Goal: Transaction & Acquisition: Purchase product/service

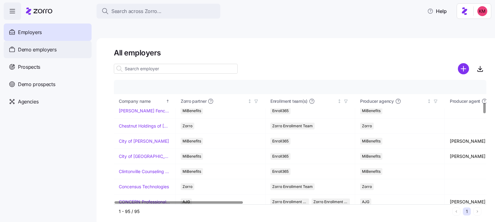
scroll to position [295, 0]
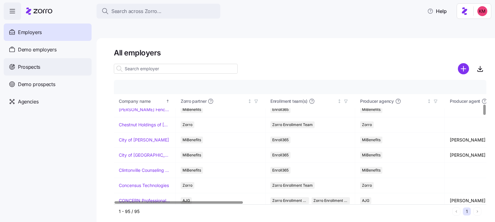
click at [40, 64] on span "Prospects" at bounding box center [29, 67] width 22 height 8
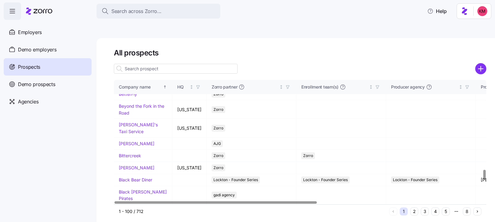
scroll to position [1144, 0]
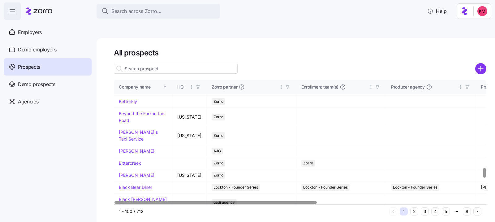
click at [137, 41] on td "Beaufort LLC" at bounding box center [143, 35] width 59 height 12
click at [137, 37] on link "Beaufort LLC" at bounding box center [132, 34] width 27 height 5
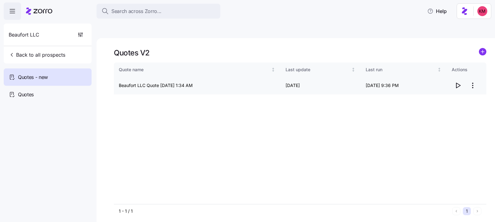
click at [396, 82] on icon "button" at bounding box center [458, 85] width 7 height 7
click at [396, 73] on html "Search across Zorro... Help Beaufort LLC Back to all prospects Quotes - new Quo…" at bounding box center [247, 140] width 495 height 281
click at [396, 89] on div "Edit quote" at bounding box center [448, 86] width 57 height 10
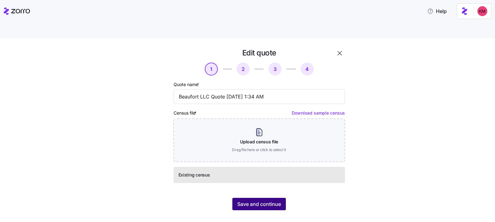
click at [272, 177] on button "Save and continue" at bounding box center [260, 204] width 54 height 12
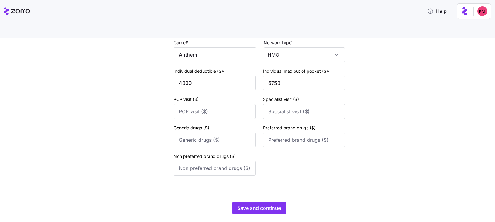
scroll to position [622, 0]
click at [254, 177] on span "Save and continue" at bounding box center [260, 207] width 44 height 7
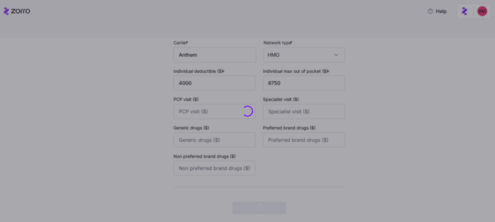
scroll to position [0, 0]
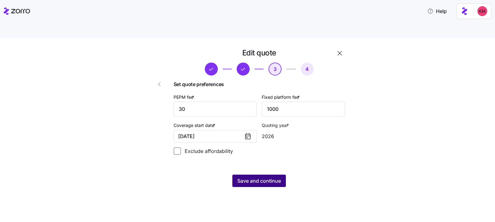
click at [262, 177] on span "Save and continue" at bounding box center [260, 180] width 44 height 7
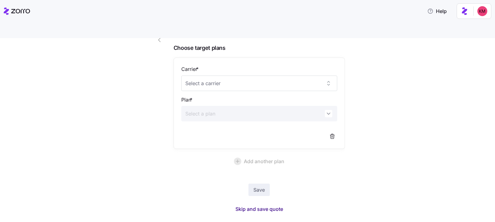
click at [260, 177] on span "Skip and save quote" at bounding box center [260, 208] width 48 height 7
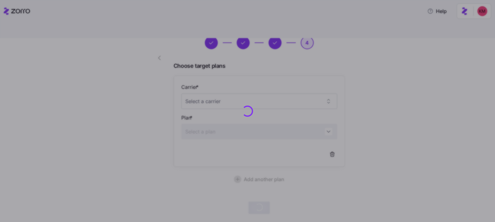
scroll to position [26, 0]
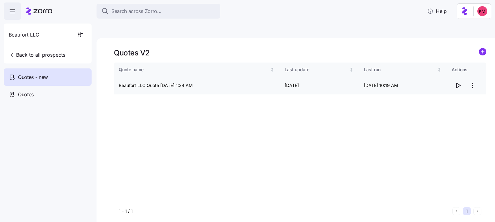
click at [396, 82] on icon "button" at bounding box center [458, 85] width 7 height 7
click at [11, 10] on icon "button" at bounding box center [12, 10] width 7 height 7
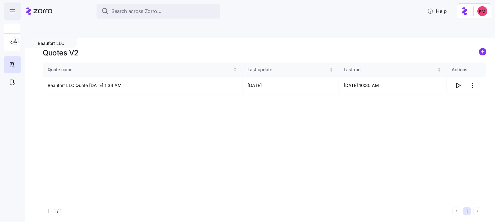
click at [12, 10] on icon "button" at bounding box center [12, 10] width 7 height 7
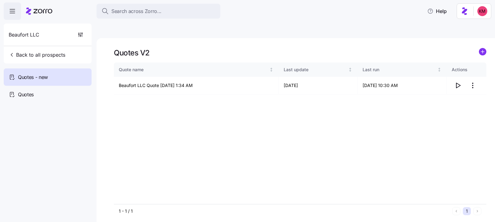
click at [34, 14] on icon at bounding box center [39, 10] width 26 height 7
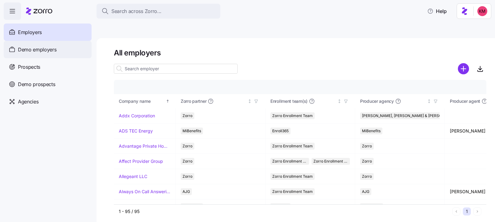
click at [45, 48] on span "Demo employers" at bounding box center [37, 50] width 39 height 8
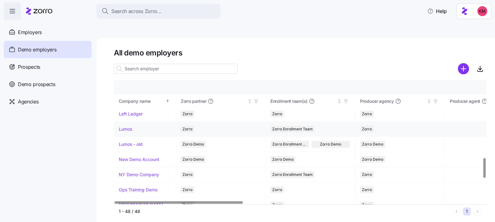
scroll to position [418, 0]
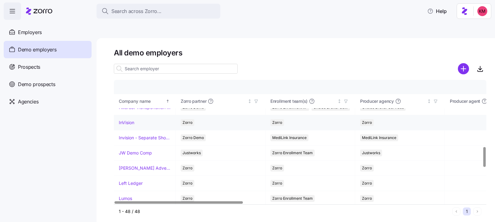
click at [128, 120] on link "InVision" at bounding box center [126, 123] width 15 height 6
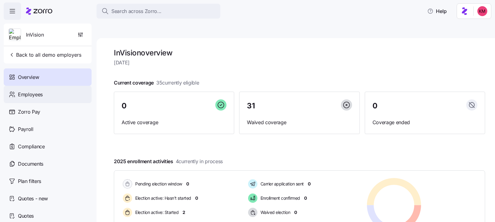
click at [17, 93] on div "Employees" at bounding box center [48, 94] width 88 height 17
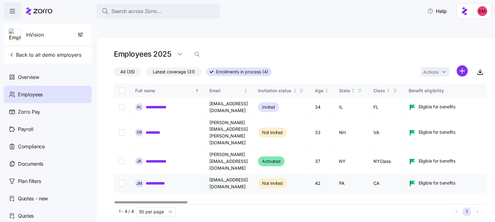
click at [168, 177] on link "**********" at bounding box center [160, 183] width 29 height 6
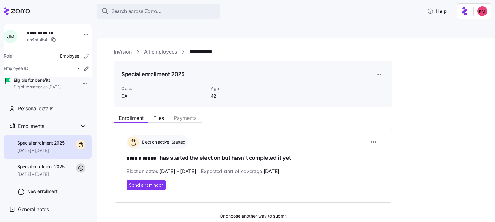
scroll to position [101, 0]
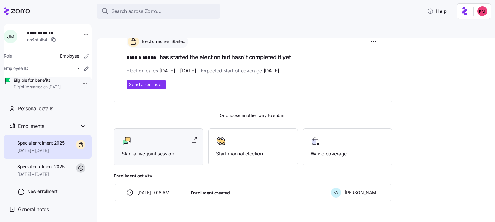
click at [146, 136] on div "Start a live joint session" at bounding box center [159, 146] width 74 height 21
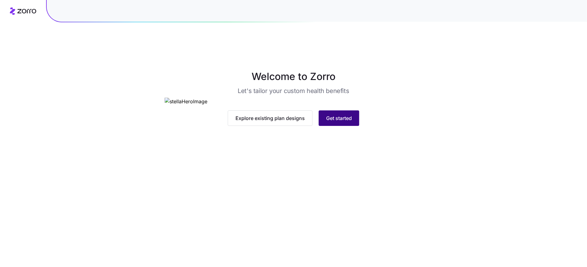
click at [322, 126] on button "Get started" at bounding box center [339, 117] width 41 height 15
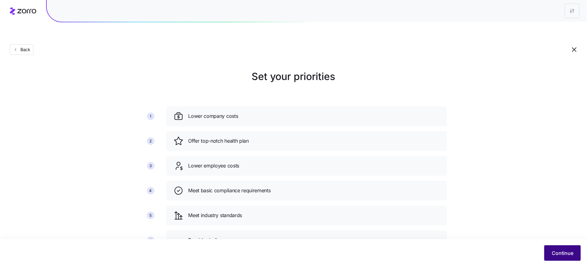
click at [561, 254] on span "Continue" at bounding box center [563, 252] width 22 height 7
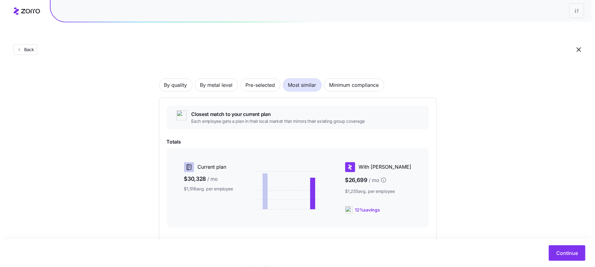
scroll to position [83, 0]
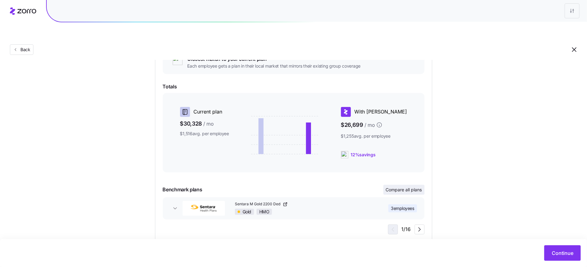
click at [402, 186] on span "Compare all plans" at bounding box center [404, 189] width 36 height 6
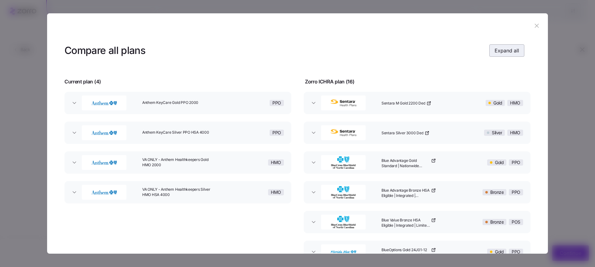
click at [509, 51] on span "Expand all" at bounding box center [506, 50] width 24 height 7
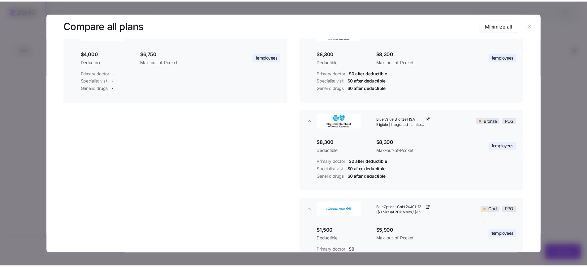
scroll to position [372, 0]
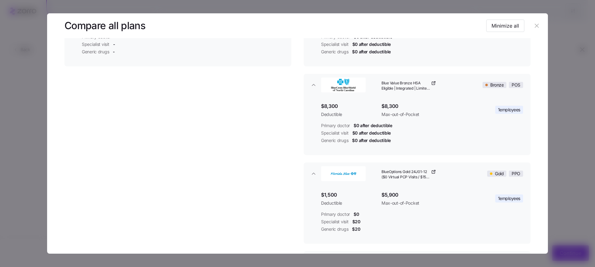
drag, startPoint x: 525, startPoint y: 24, endPoint x: 530, endPoint y: 24, distance: 5.3
click at [526, 24] on header "Compare all plans Minimize all" at bounding box center [297, 25] width 466 height 25
click at [533, 24] on icon "button" at bounding box center [536, 25] width 7 height 7
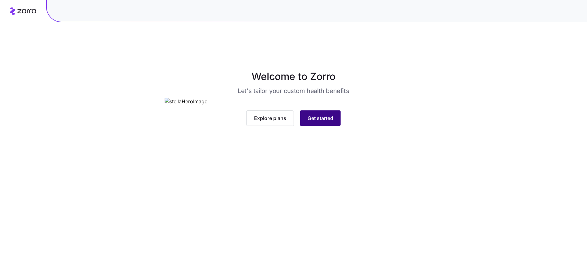
click at [309, 122] on span "Get started" at bounding box center [321, 117] width 26 height 7
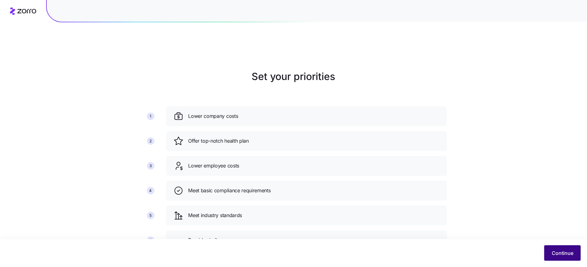
click at [552, 254] on span "Continue" at bounding box center [563, 252] width 22 height 7
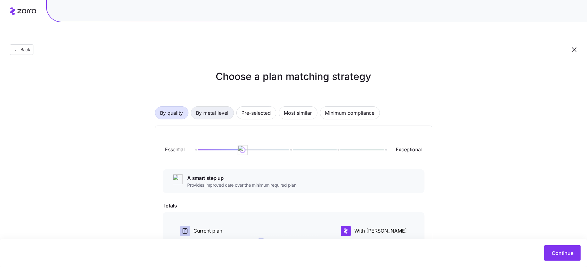
click at [216, 107] on span "By metal level" at bounding box center [212, 113] width 33 height 12
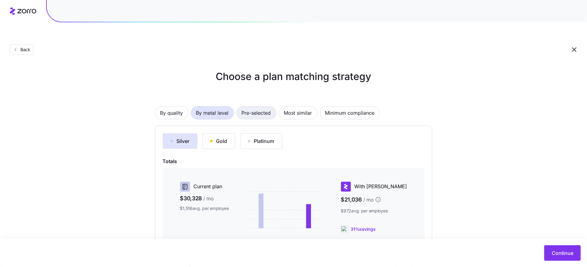
click at [253, 107] on span "Pre-selected" at bounding box center [256, 113] width 29 height 12
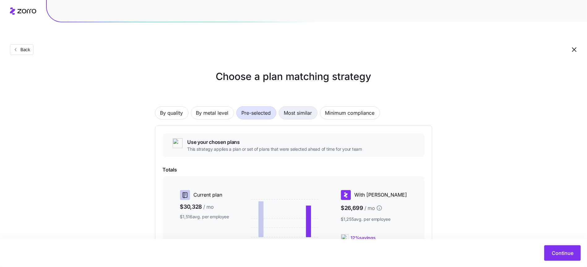
click at [296, 107] on span "Most similar" at bounding box center [298, 113] width 28 height 12
click at [224, 107] on span "By metal level" at bounding box center [212, 113] width 33 height 12
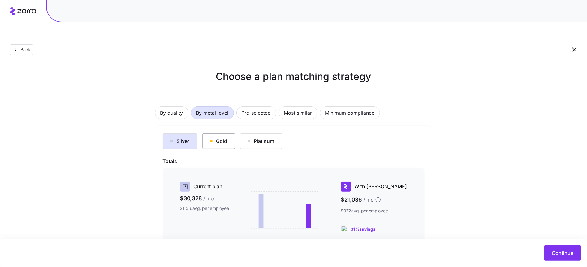
click at [232, 133] on button "Gold" at bounding box center [219, 140] width 33 height 15
click at [264, 125] on div "Silver Gold Platinum Totals Current plan $30,328 / mo $1,516 avg. per employee …" at bounding box center [293, 220] width 277 height 191
click at [264, 137] on div "Platinum" at bounding box center [261, 140] width 27 height 7
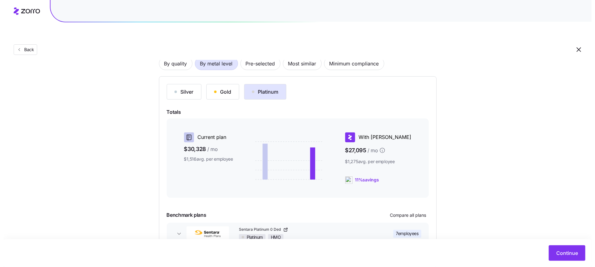
scroll to position [75, 0]
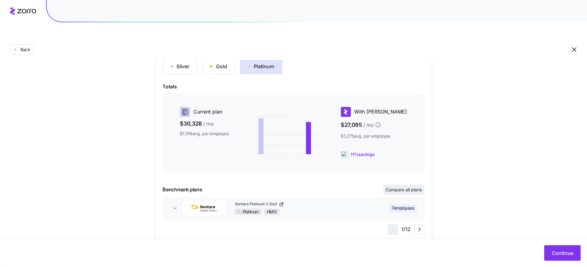
click at [394, 186] on span "Compare all plans" at bounding box center [404, 189] width 36 height 6
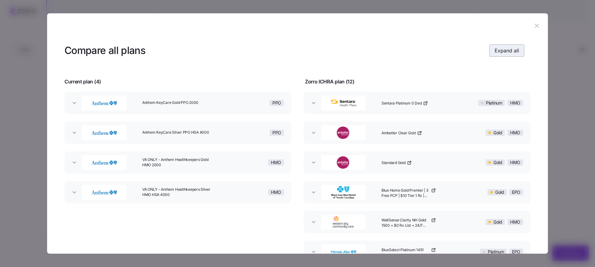
click at [502, 50] on span "Expand all" at bounding box center [506, 50] width 24 height 7
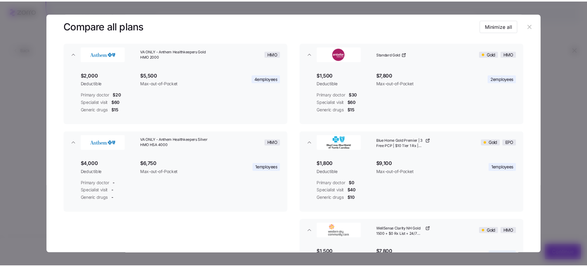
scroll to position [216, 0]
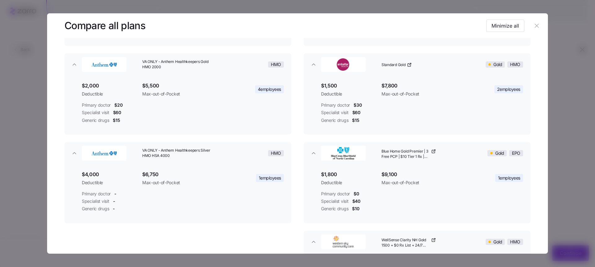
click at [531, 21] on button "button" at bounding box center [536, 26] width 10 height 10
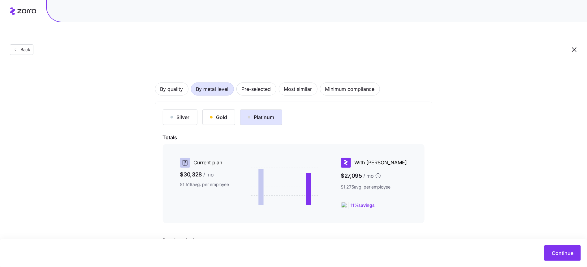
scroll to position [0, 0]
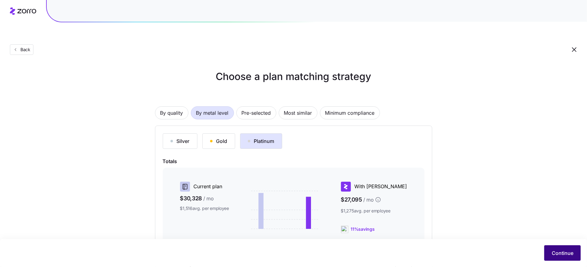
click at [557, 249] on button "Continue" at bounding box center [563, 252] width 37 height 15
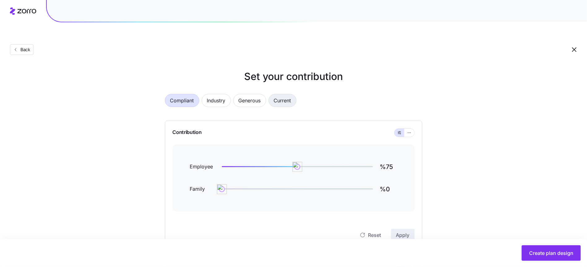
click at [281, 94] on span "Current" at bounding box center [282, 100] width 17 height 12
type input "%61"
type input "%35"
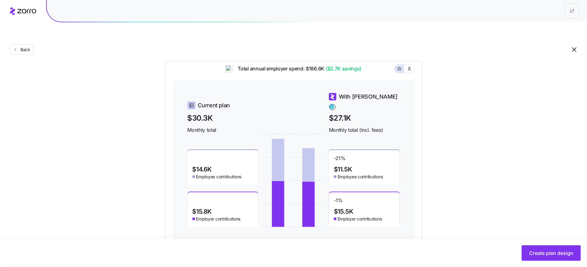
scroll to position [195, 0]
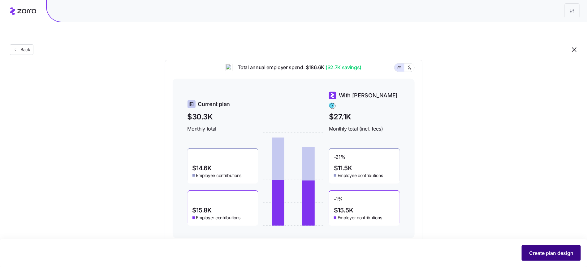
click at [534, 251] on span "Create plan design" at bounding box center [552, 252] width 44 height 7
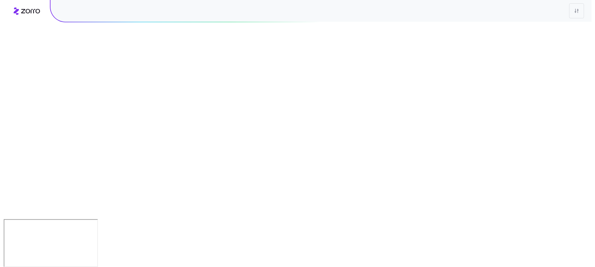
scroll to position [0, 0]
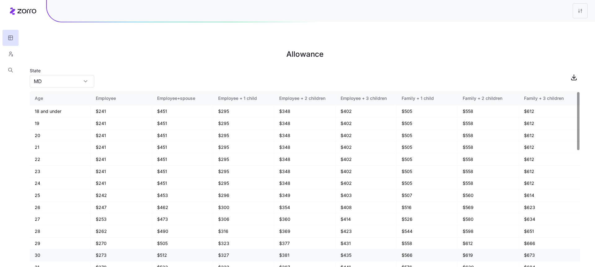
scroll to position [2, 0]
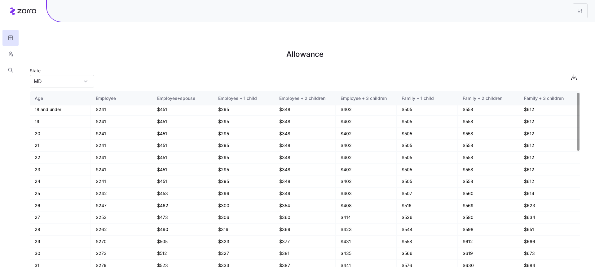
drag, startPoint x: 69, startPoint y: 41, endPoint x: 63, endPoint y: 38, distance: 6.8
click at [68, 47] on h1 "Allowance" at bounding box center [305, 54] width 550 height 15
click at [17, 11] on div at bounding box center [10, 39] width 21 height 78
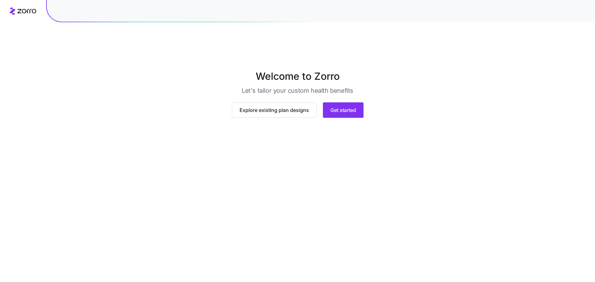
click at [356, 228] on main "Welcome to Zorro Let's tailor your custom health benefits Explore existing plan…" at bounding box center [297, 156] width 595 height 282
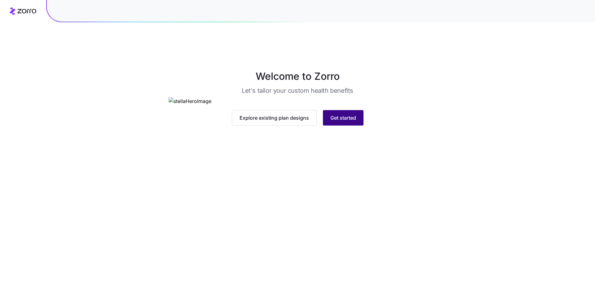
click at [356, 126] on button "Get started" at bounding box center [343, 117] width 41 height 15
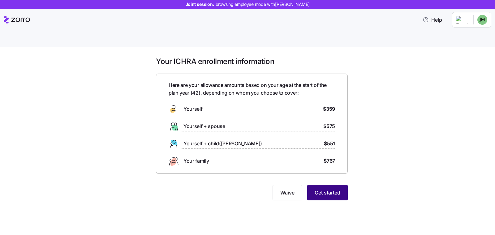
click at [341, 185] on button "Get started" at bounding box center [328, 192] width 41 height 15
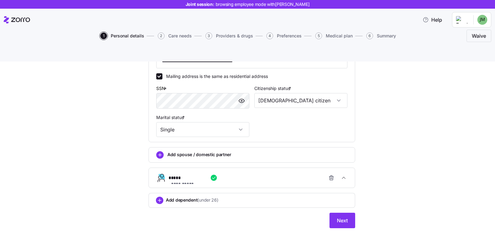
scroll to position [197, 0]
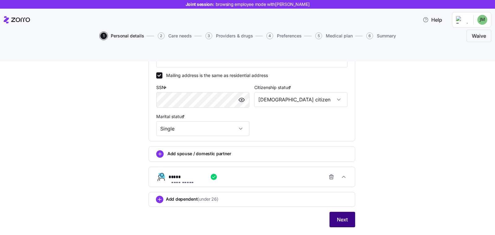
click at [350, 212] on button "Next" at bounding box center [343, 219] width 26 height 15
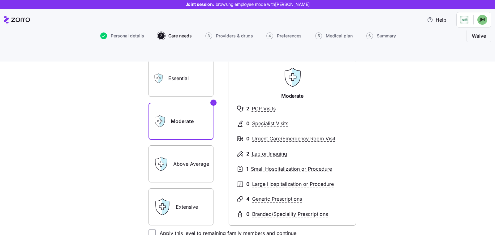
scroll to position [49, 0]
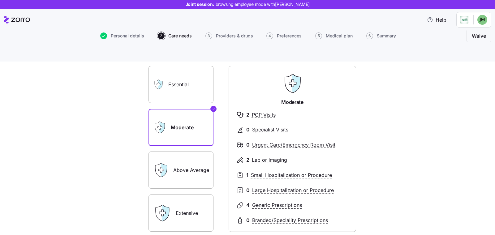
click at [190, 76] on label "Essential" at bounding box center [181, 84] width 65 height 37
click at [0, 0] on input "Essential" at bounding box center [0, 0] width 0 height 0
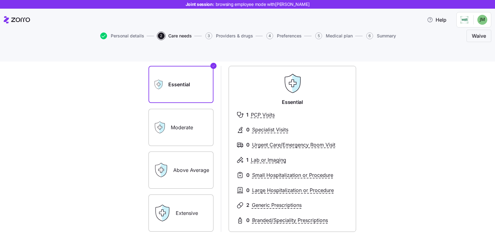
click at [164, 109] on div "Moderate" at bounding box center [181, 127] width 65 height 37
click at [179, 155] on label "Above Average" at bounding box center [181, 170] width 65 height 37
click at [0, 0] on input "Above Average" at bounding box center [0, 0] width 0 height 0
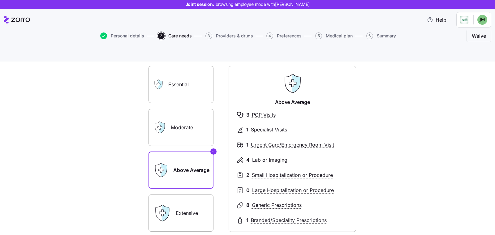
click at [180, 109] on label "Moderate" at bounding box center [181, 127] width 65 height 37
click at [0, 0] on input "Moderate" at bounding box center [0, 0] width 0 height 0
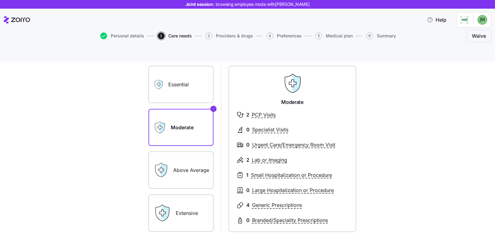
click at [184, 155] on label "Above Average" at bounding box center [181, 170] width 65 height 37
click at [0, 0] on input "Above Average" at bounding box center [0, 0] width 0 height 0
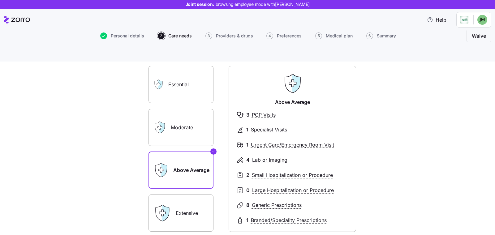
click at [175, 206] on label "Extensive" at bounding box center [181, 213] width 65 height 37
click at [0, 0] on input "Extensive" at bounding box center [0, 0] width 0 height 0
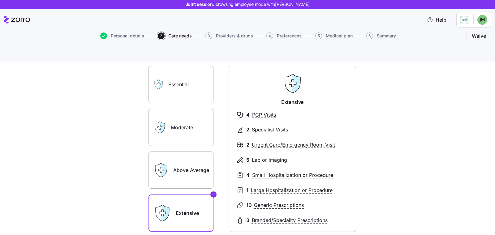
click at [161, 122] on icon at bounding box center [161, 127] width 5 height 11
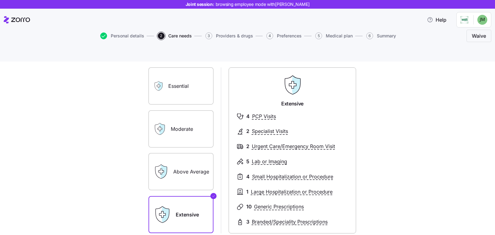
click at [179, 121] on label "Moderate" at bounding box center [181, 129] width 65 height 37
click at [0, 0] on input "Moderate" at bounding box center [0, 0] width 0 height 0
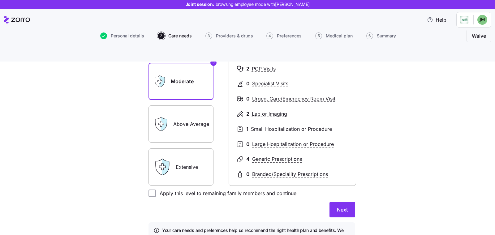
scroll to position [102, 0]
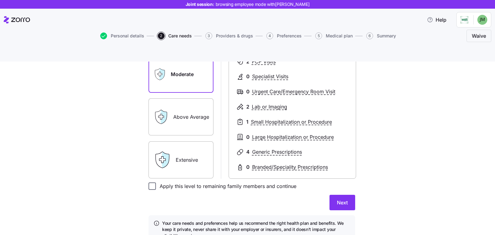
click at [149, 183] on input "Apply this level to remaining family members and continue" at bounding box center [152, 186] width 7 height 7
checkbox input "true"
click at [342, 199] on span "Next" at bounding box center [342, 202] width 11 height 7
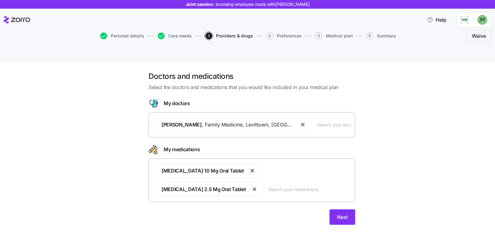
click at [269, 186] on input "text" at bounding box center [310, 189] width 83 height 7
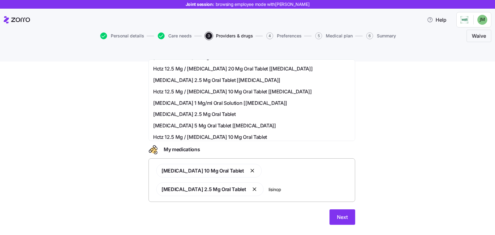
scroll to position [112, 0]
type input "lisinop"
drag, startPoint x: 391, startPoint y: 160, endPoint x: 388, endPoint y: 165, distance: 5.7
click at [391, 160] on div "Doctors and medications Select the doctors and medications that you would like …" at bounding box center [251, 152] width 469 height 161
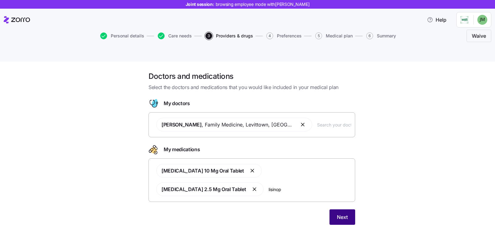
click at [331, 210] on button "Next" at bounding box center [343, 217] width 26 height 15
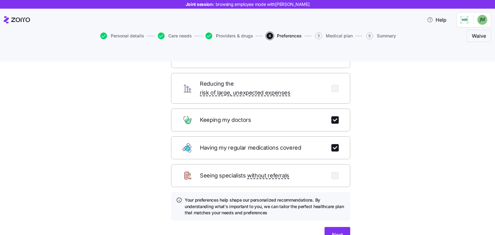
scroll to position [56, 0]
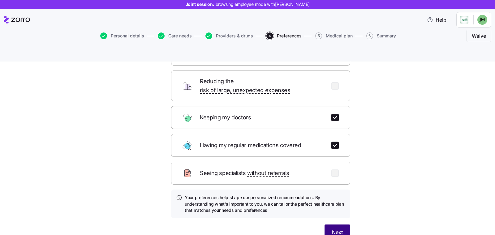
click at [335, 222] on span "Next" at bounding box center [337, 232] width 11 height 7
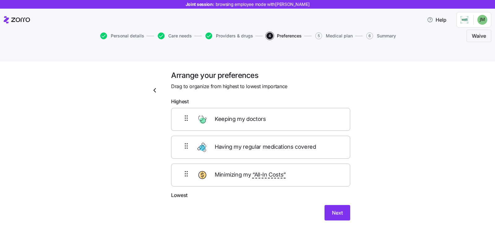
scroll to position [0, 0]
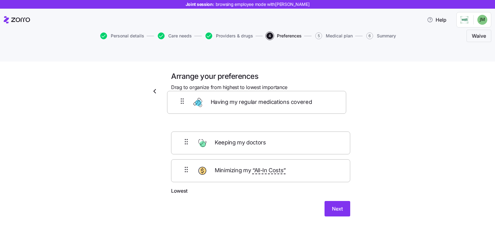
drag, startPoint x: 183, startPoint y: 134, endPoint x: 181, endPoint y: 101, distance: 33.5
click at [181, 109] on div "Keeping my doctors Having my regular medications covered Minimizing my “All-In …" at bounding box center [260, 148] width 179 height 78
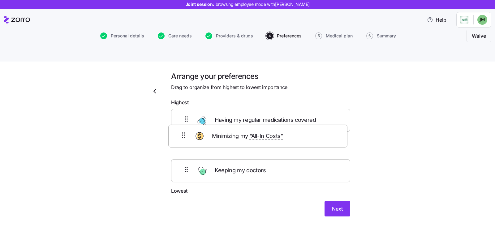
drag, startPoint x: 182, startPoint y: 160, endPoint x: 182, endPoint y: 131, distance: 28.8
click at [182, 131] on div "Having my regular medications covered Keeping my doctors Minimizing my “All-In …" at bounding box center [260, 148] width 179 height 78
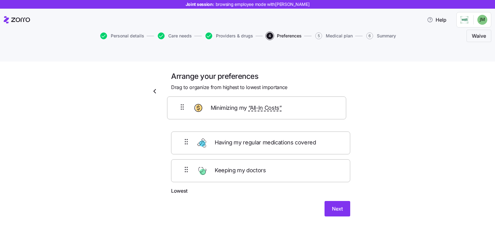
drag, startPoint x: 182, startPoint y: 132, endPoint x: 181, endPoint y: 102, distance: 29.8
click at [181, 109] on div "Having my regular medications covered Minimizing my “All-In Costs” Keeping my d…" at bounding box center [260, 148] width 179 height 78
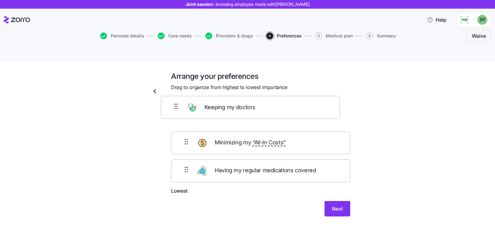
drag, startPoint x: 184, startPoint y: 156, endPoint x: 176, endPoint y: 95, distance: 61.3
click at [176, 109] on div "Minimizing my “All-In Costs” Having my regular medications covered Keeping my d…" at bounding box center [260, 148] width 179 height 78
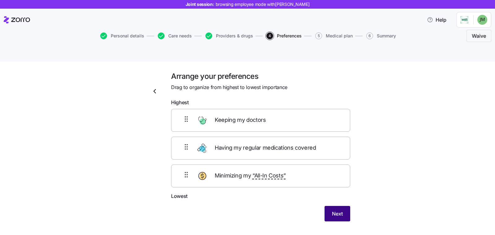
click at [341, 206] on button "Next" at bounding box center [338, 213] width 26 height 15
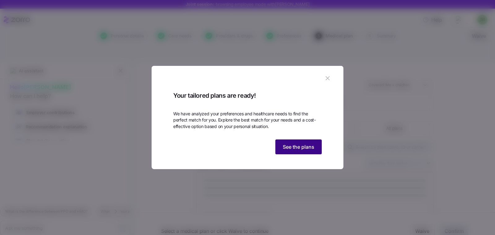
click at [314, 151] on span "See the plans" at bounding box center [299, 146] width 32 height 7
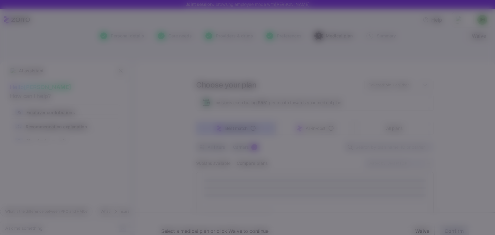
type textarea "x"
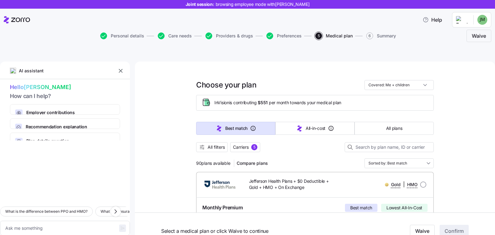
click at [118, 68] on icon "button" at bounding box center [121, 71] width 6 height 6
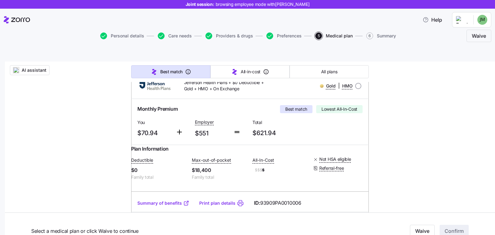
scroll to position [108, 0]
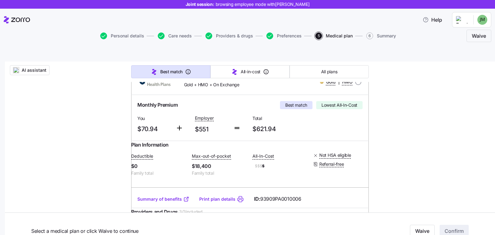
click at [158, 196] on link "Summary of benefits" at bounding box center [163, 199] width 52 height 6
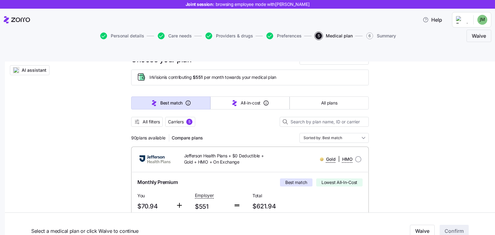
scroll to position [0, 0]
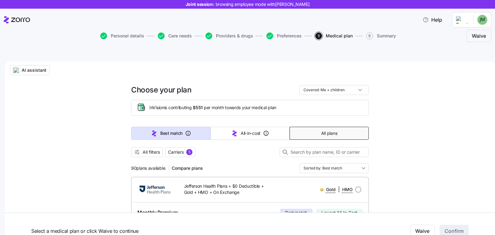
click at [328, 130] on span "All plans" at bounding box center [329, 133] width 16 height 6
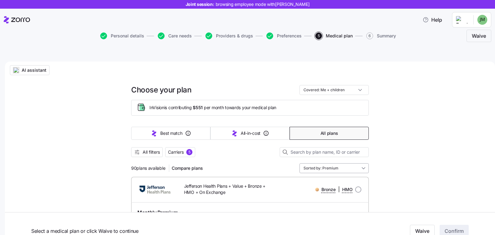
click at [341, 164] on input "Sorted by: Premium" at bounding box center [334, 169] width 69 height 10
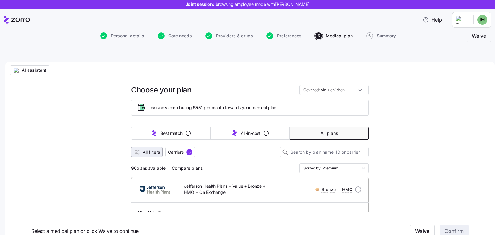
click at [153, 149] on span "All filters" at bounding box center [151, 152] width 17 height 6
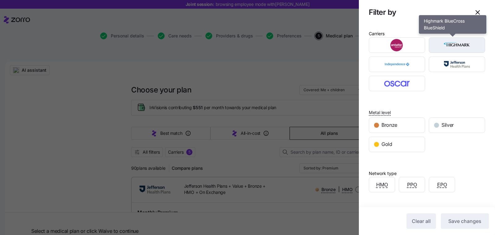
click at [443, 49] on img "button" at bounding box center [458, 45] width 46 height 12
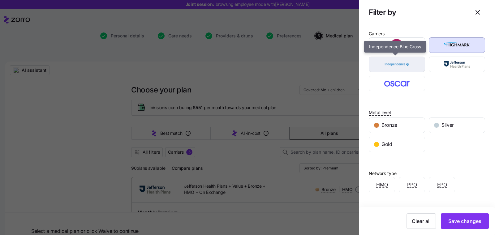
click at [397, 67] on img "button" at bounding box center [398, 64] width 46 height 12
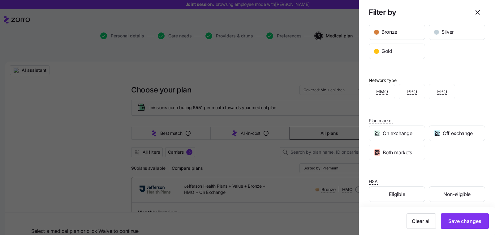
scroll to position [96, 0]
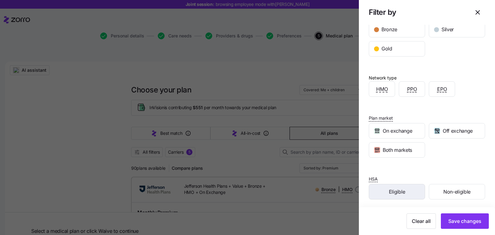
click at [408, 191] on div "Eligible" at bounding box center [397, 192] width 56 height 15
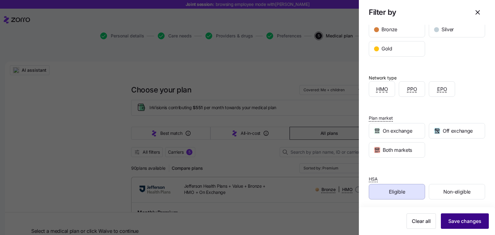
click at [458, 222] on span "Save changes" at bounding box center [465, 221] width 33 height 7
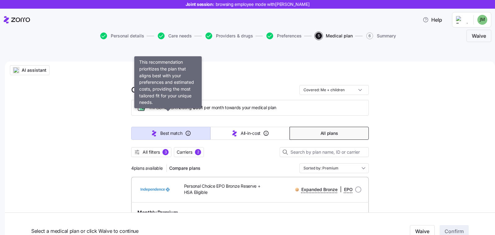
click at [142, 127] on button "Best match" at bounding box center [170, 133] width 79 height 13
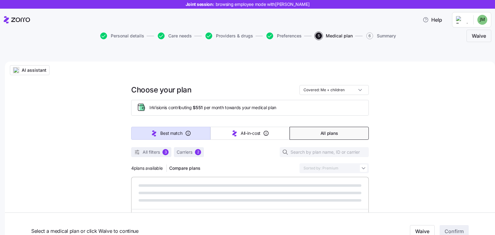
type input "Sorted by: Best match"
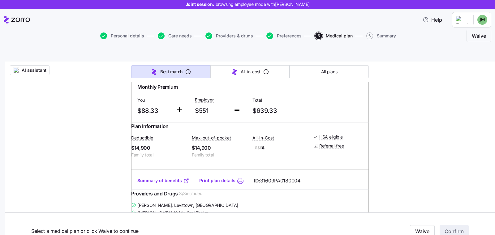
scroll to position [49, 0]
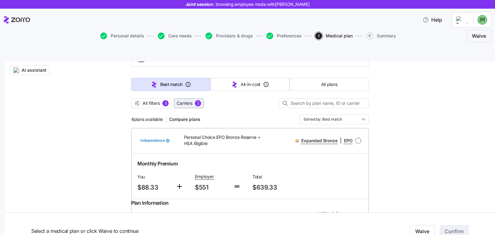
click at [190, 100] on span "Carriers" at bounding box center [185, 103] width 16 height 6
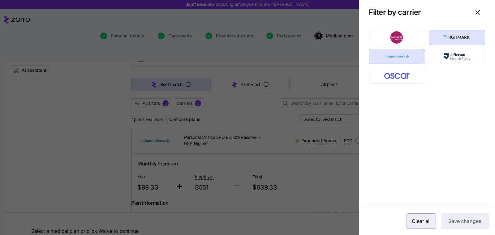
click at [423, 222] on span "Clear all" at bounding box center [421, 221] width 19 height 7
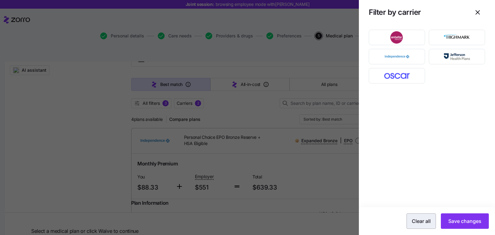
click at [430, 219] on span "Clear all" at bounding box center [421, 221] width 19 height 7
click at [467, 219] on span "Save changes" at bounding box center [465, 221] width 33 height 7
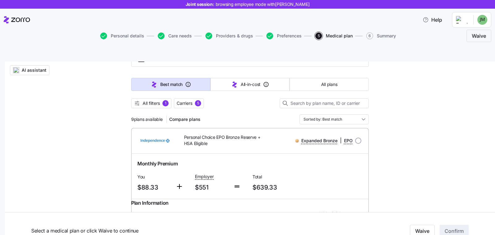
click at [155, 108] on div at bounding box center [250, 111] width 238 height 6
click at [154, 100] on span "All filters" at bounding box center [151, 103] width 17 height 6
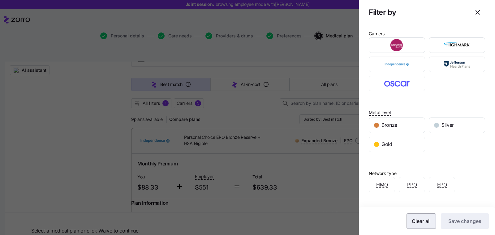
click at [419, 220] on span "Clear all" at bounding box center [421, 221] width 19 height 7
click at [455, 222] on span "Save changes" at bounding box center [465, 221] width 33 height 7
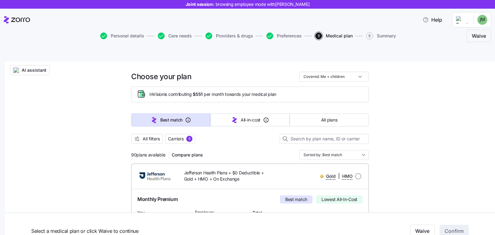
scroll to position [14, 0]
click at [352, 72] on input "Covered: Me + children" at bounding box center [334, 77] width 69 height 10
click at [351, 74] on div "Just me" at bounding box center [331, 77] width 64 height 11
type input "Covered: Just me"
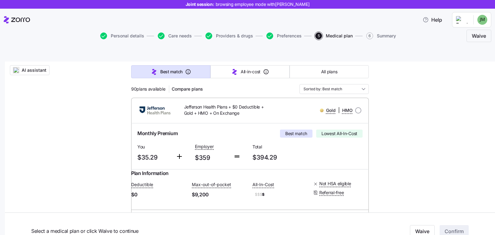
scroll to position [8, 0]
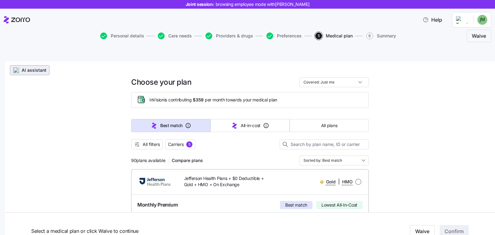
click at [37, 67] on span "AI assistant" at bounding box center [34, 70] width 25 height 6
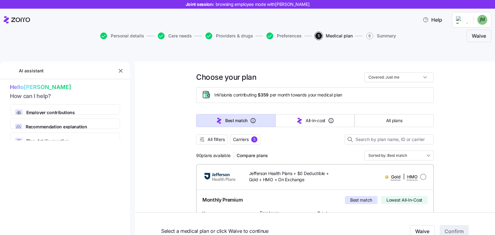
type textarea "x"
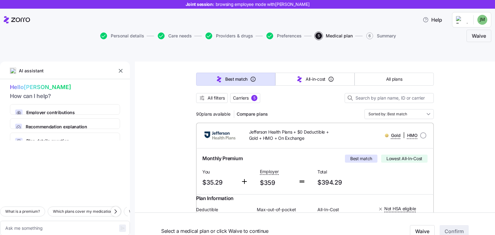
scroll to position [58, 0]
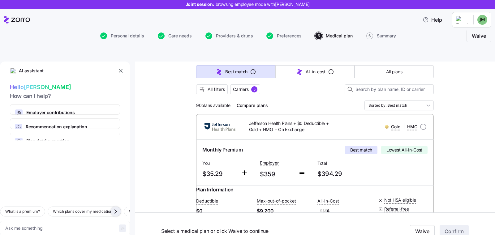
click at [113, 208] on icon "button" at bounding box center [115, 211] width 7 height 7
click at [116, 210] on icon "button" at bounding box center [116, 212] width 2 height 4
click at [114, 208] on icon "button" at bounding box center [115, 211] width 7 height 7
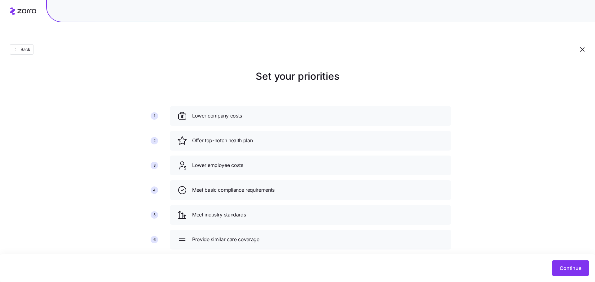
click at [425, 35] on div "Back" at bounding box center [297, 37] width 595 height 45
click at [568, 269] on span "Continue" at bounding box center [570, 268] width 22 height 7
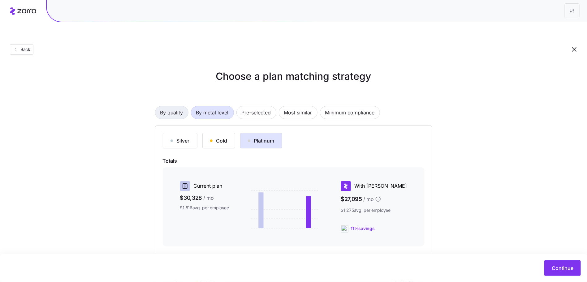
click at [177, 107] on span "By quality" at bounding box center [171, 113] width 23 height 12
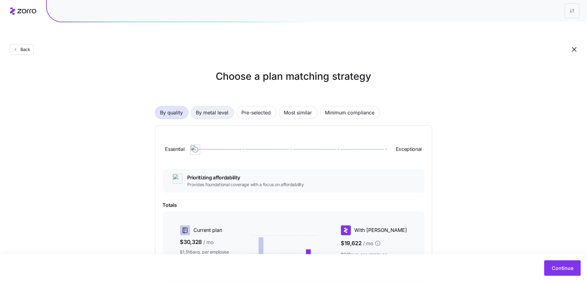
click at [218, 107] on span "By metal level" at bounding box center [212, 113] width 33 height 12
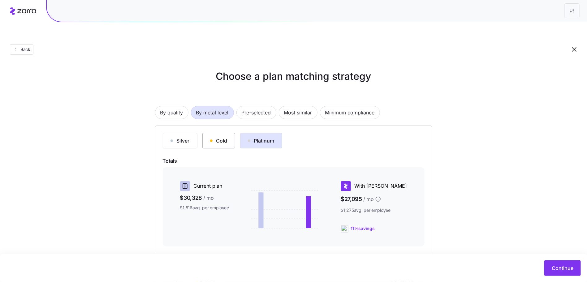
click at [221, 137] on div "Gold" at bounding box center [218, 140] width 17 height 7
click at [185, 137] on div "Silver" at bounding box center [180, 140] width 19 height 7
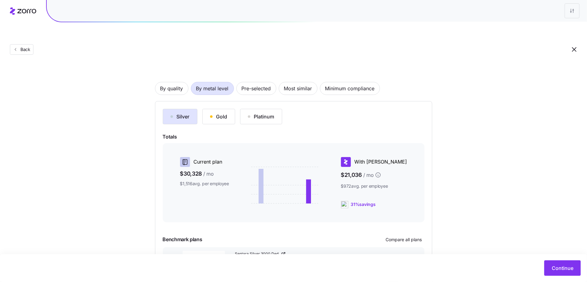
scroll to position [18, 0]
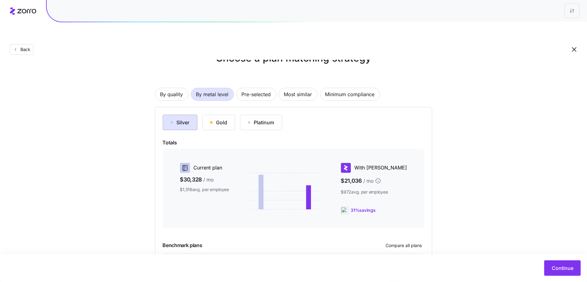
click at [172, 119] on div "Silver" at bounding box center [180, 122] width 19 height 7
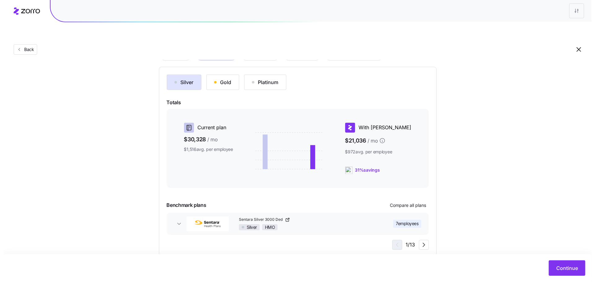
scroll to position [59, 0]
click at [412, 202] on span "Compare all plans" at bounding box center [404, 205] width 36 height 6
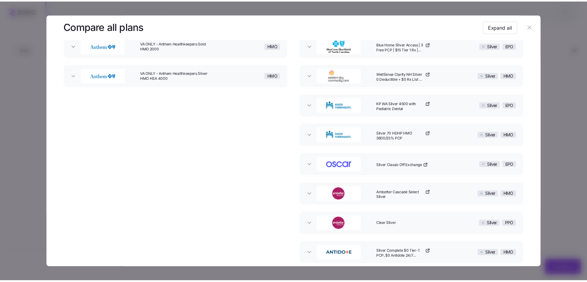
scroll to position [0, 0]
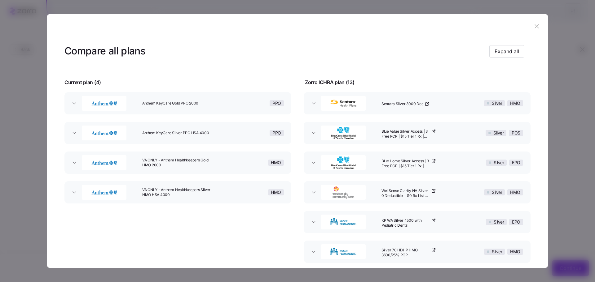
click at [535, 25] on icon "button" at bounding box center [536, 26] width 7 height 7
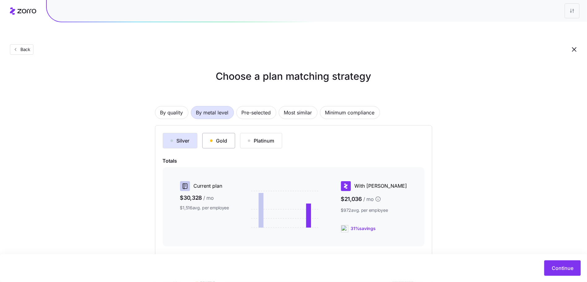
click at [222, 133] on button "Gold" at bounding box center [219, 140] width 33 height 15
click at [264, 137] on div "Platinum" at bounding box center [261, 140] width 27 height 7
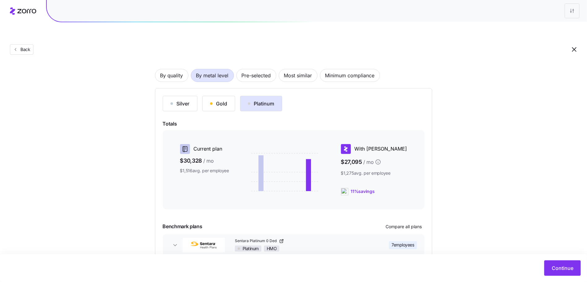
scroll to position [35, 0]
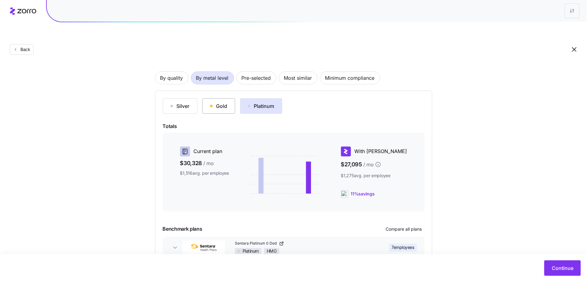
click at [214, 103] on div "Gold" at bounding box center [218, 106] width 17 height 7
click at [177, 103] on div "Silver" at bounding box center [180, 106] width 19 height 7
click at [220, 98] on button "Gold" at bounding box center [219, 105] width 33 height 15
click at [271, 98] on button "Platinum" at bounding box center [261, 105] width 42 height 15
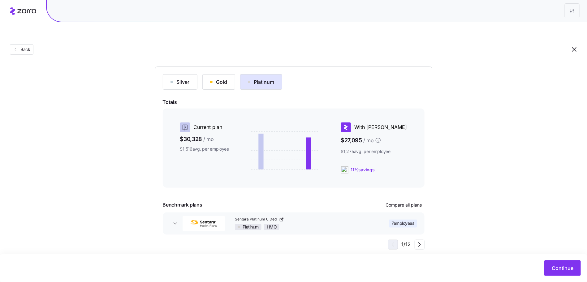
drag, startPoint x: 395, startPoint y: 192, endPoint x: 308, endPoint y: 122, distance: 111.7
click at [308, 120] on div "Silver Gold Platinum Totals Current plan $30,328 / mo $1,516 avg. per employee …" at bounding box center [294, 162] width 262 height 176
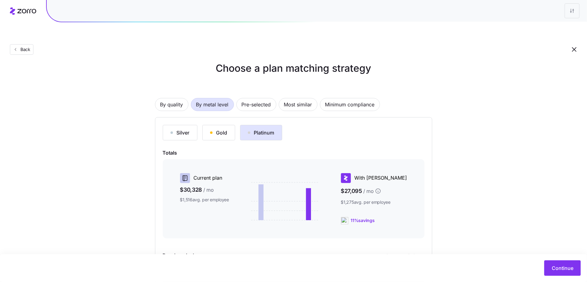
scroll to position [8, 0]
click at [297, 99] on span "Most similar" at bounding box center [298, 105] width 28 height 12
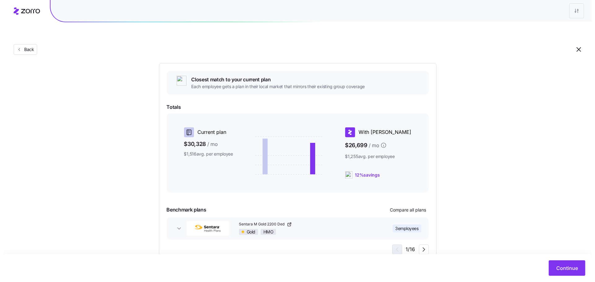
scroll to position [67, 0]
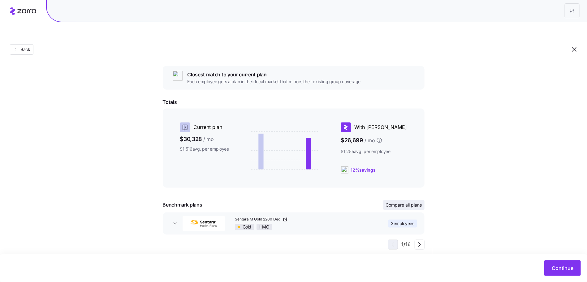
click at [407, 202] on span "Compare all plans" at bounding box center [404, 205] width 36 height 6
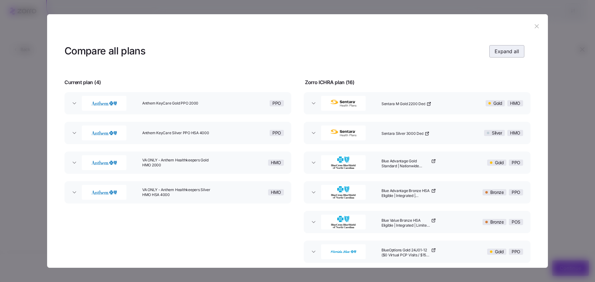
click at [502, 48] on span "Expand all" at bounding box center [506, 51] width 24 height 7
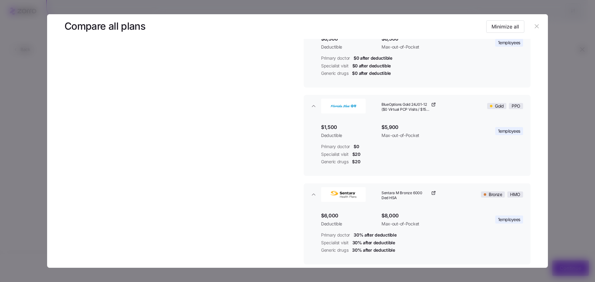
scroll to position [506, 0]
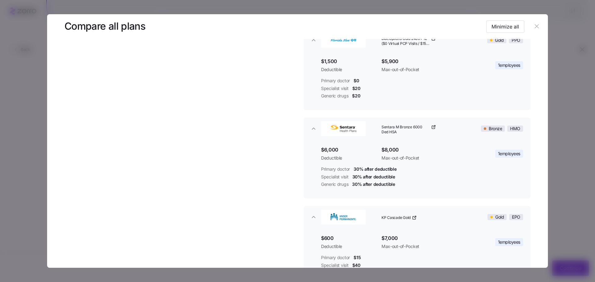
drag, startPoint x: 533, startPoint y: 29, endPoint x: 478, endPoint y: 136, distance: 120.1
click at [479, 135] on section "Compare all plans Minimize all Current plan ( 4 ) Zorro ICHRA plan ( 16 ) Anthe…" at bounding box center [297, 141] width 500 height 254
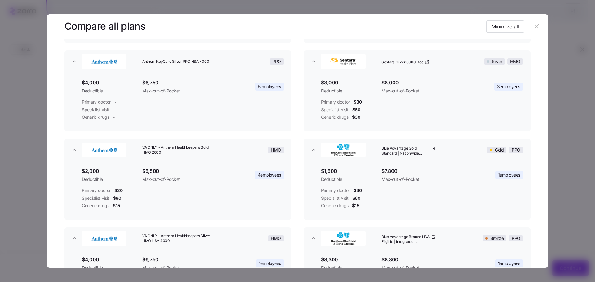
scroll to position [0, 0]
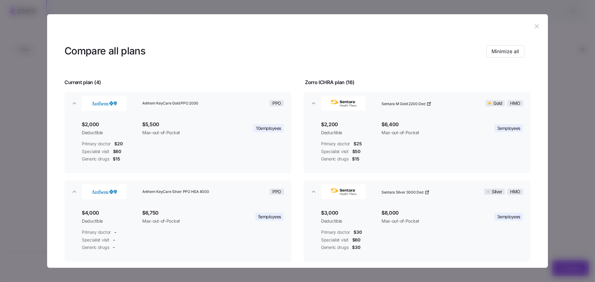
drag, startPoint x: 533, startPoint y: 25, endPoint x: 436, endPoint y: 23, distance: 97.0
click at [440, 23] on header at bounding box center [297, 26] width 500 height 25
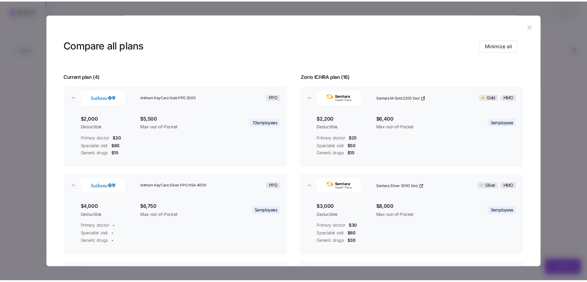
scroll to position [5, 0]
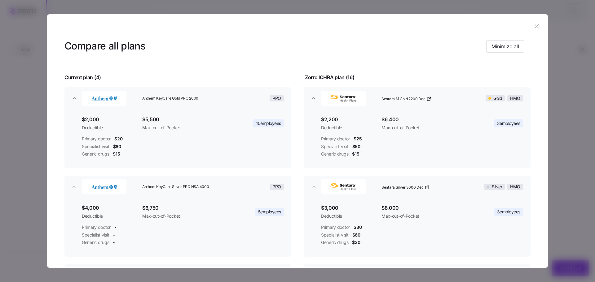
click at [534, 22] on button "button" at bounding box center [536, 27] width 10 height 10
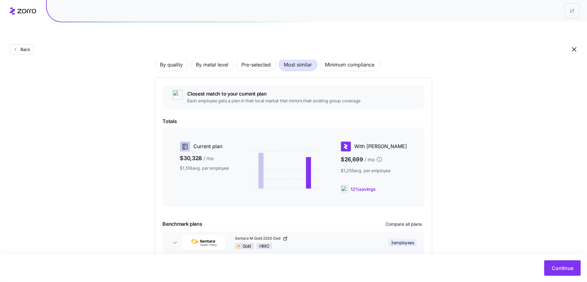
scroll to position [0, 0]
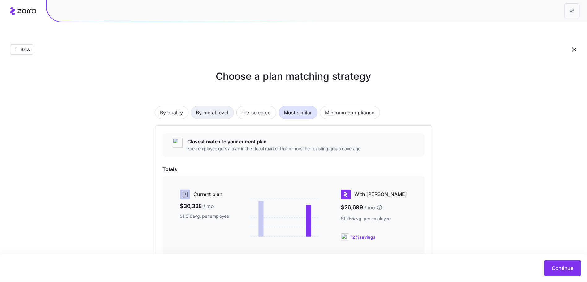
click at [226, 107] on span "By metal level" at bounding box center [212, 113] width 33 height 12
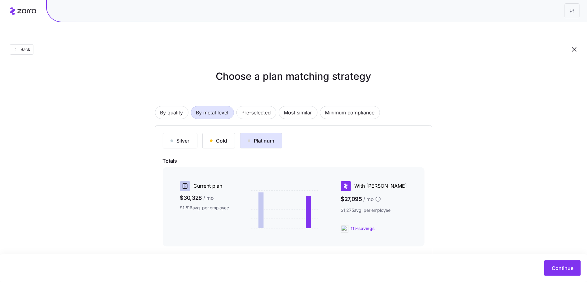
click at [221, 135] on div "Silver Gold Platinum Totals Current plan $30,328 / mo $1,516 avg. per employee …" at bounding box center [294, 221] width 262 height 176
click at [220, 137] on div "Gold" at bounding box center [218, 140] width 17 height 7
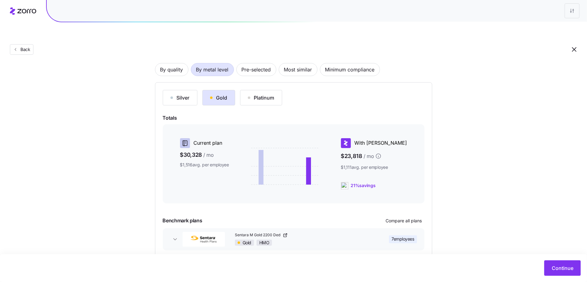
scroll to position [42, 0]
click at [552, 270] on button "Continue" at bounding box center [563, 268] width 37 height 15
click at [552, 269] on button "Continue" at bounding box center [563, 268] width 37 height 15
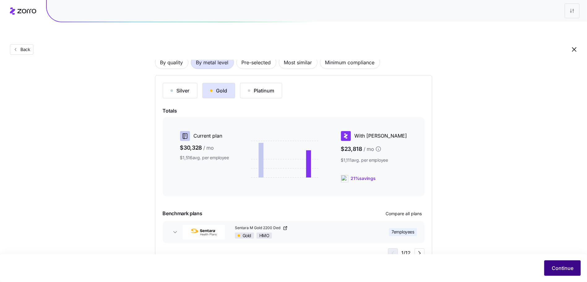
scroll to position [59, 0]
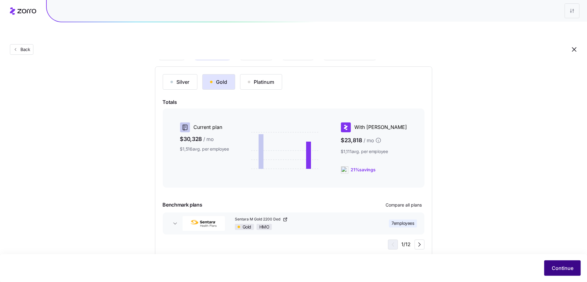
click at [561, 268] on span "Continue" at bounding box center [563, 268] width 22 height 7
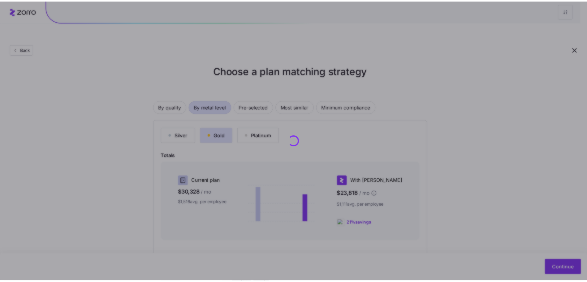
scroll to position [0, 0]
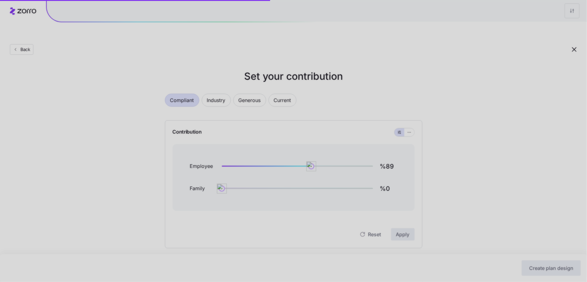
drag, startPoint x: 288, startPoint y: 87, endPoint x: 285, endPoint y: 117, distance: 29.9
click at [285, 117] on div at bounding box center [293, 141] width 587 height 282
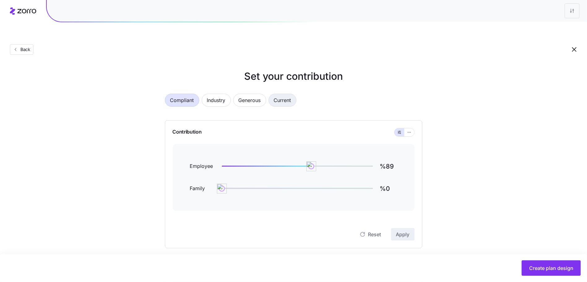
click at [285, 94] on span "Current" at bounding box center [282, 100] width 17 height 12
type input "%72"
type input "%43"
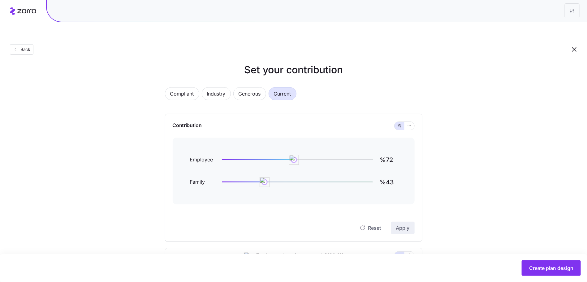
scroll to position [16, 0]
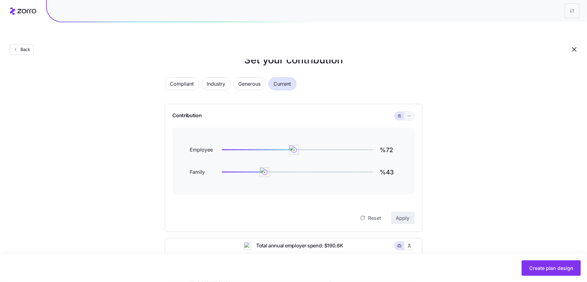
click at [412, 114] on span "button" at bounding box center [409, 116] width 5 height 5
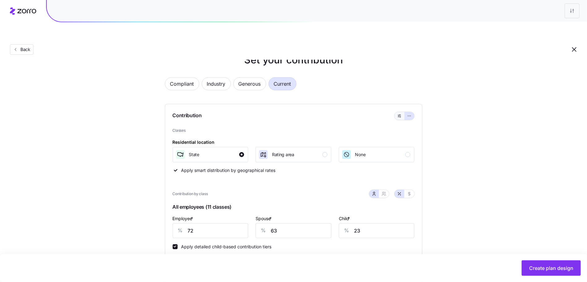
click at [399, 112] on icon "button" at bounding box center [400, 115] width 4 height 7
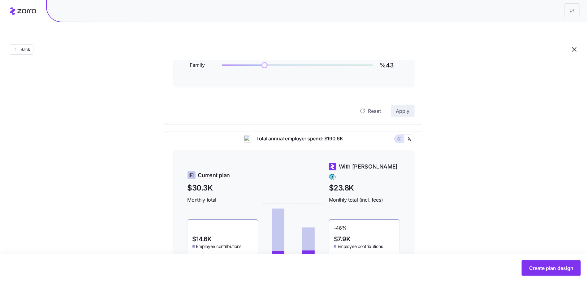
scroll to position [0, 0]
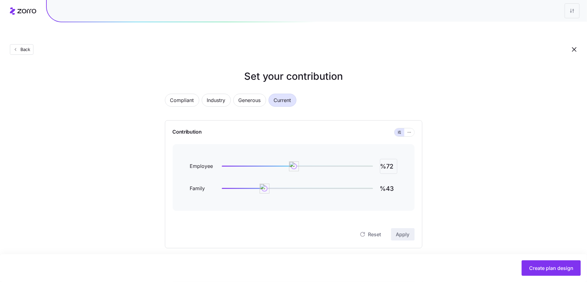
click at [392, 159] on input "%72" at bounding box center [388, 166] width 17 height 15
type input "%60"
click at [391, 181] on input "%43" at bounding box center [388, 188] width 17 height 15
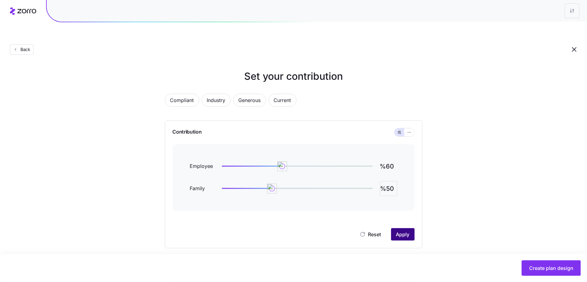
type input "%50"
click at [408, 231] on span "Apply" at bounding box center [403, 234] width 14 height 7
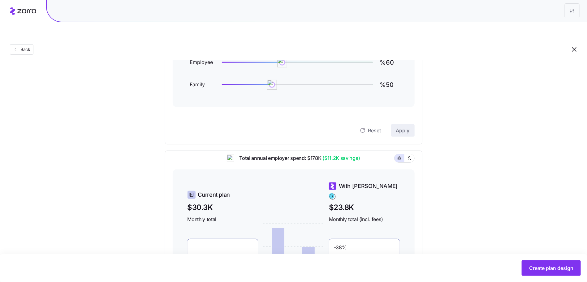
scroll to position [105, 0]
click at [545, 266] on span "Create plan design" at bounding box center [552, 268] width 44 height 7
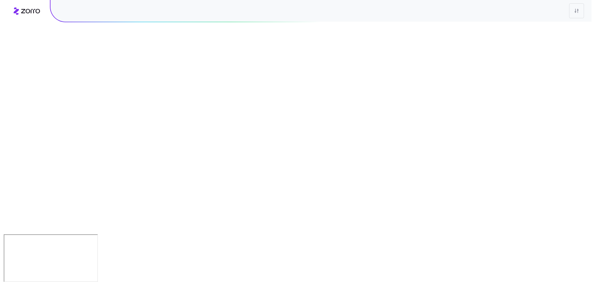
scroll to position [0, 0]
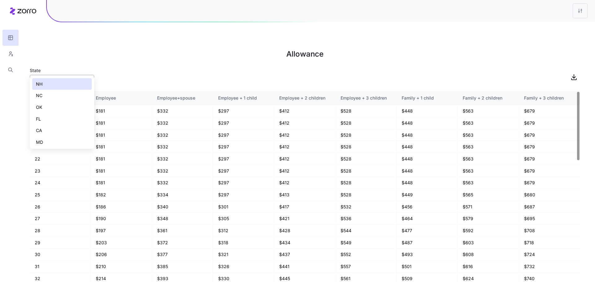
click at [79, 75] on input "NH" at bounding box center [62, 81] width 64 height 12
click at [68, 119] on div "FL" at bounding box center [61, 119] width 59 height 12
click at [77, 75] on input "FL" at bounding box center [62, 81] width 64 height 12
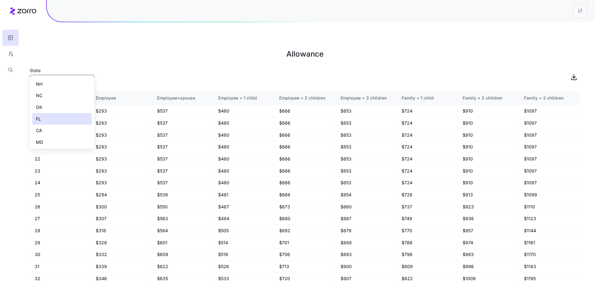
drag, startPoint x: 71, startPoint y: 136, endPoint x: 71, endPoint y: 141, distance: 5.0
click at [71, 141] on div "NH NC OK FL CA MD VA KY WA AZ GA" at bounding box center [61, 142] width 59 height 129
click at [71, 140] on div "MD" at bounding box center [61, 143] width 59 height 12
click at [81, 75] on input "MD" at bounding box center [62, 81] width 64 height 12
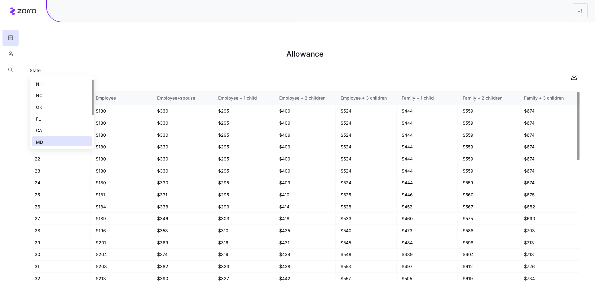
scroll to position [2, 0]
click at [76, 94] on div "NC" at bounding box center [61, 94] width 59 height 12
click at [56, 75] on input "NC" at bounding box center [62, 81] width 64 height 12
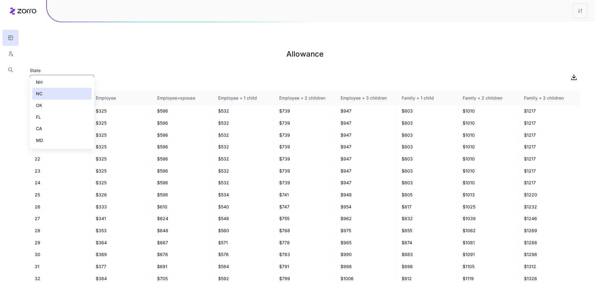
click at [66, 129] on div "CA" at bounding box center [61, 129] width 59 height 12
type input "CA"
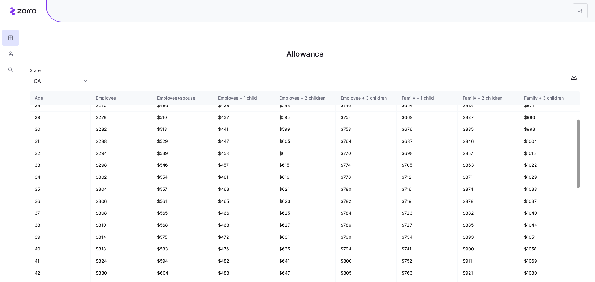
scroll to position [0, 0]
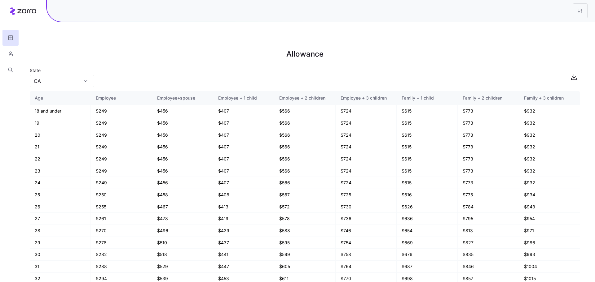
drag, startPoint x: 11, startPoint y: 52, endPoint x: 102, endPoint y: 33, distance: 93.5
click at [77, 33] on div "Allowance State CA Age Employee Employee+spouse Employee + 1 child Employee + 2…" at bounding box center [297, 156] width 595 height 282
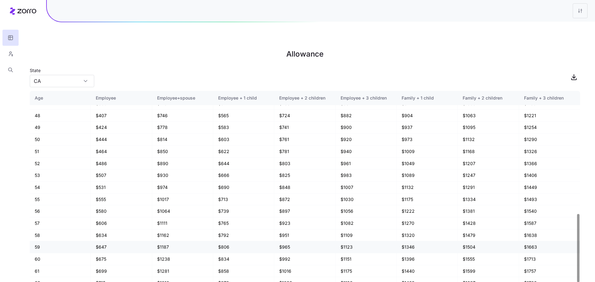
scroll to position [355, 0]
click at [11, 53] on icon "button" at bounding box center [11, 54] width 6 height 6
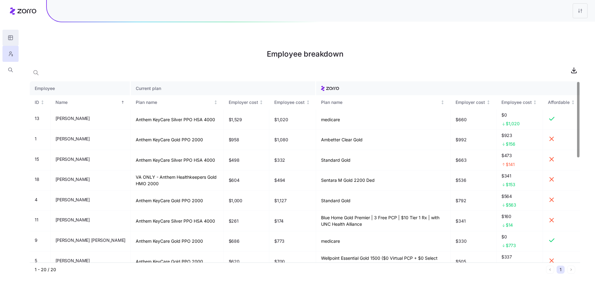
click at [11, 37] on icon "button" at bounding box center [11, 38] width 6 height 6
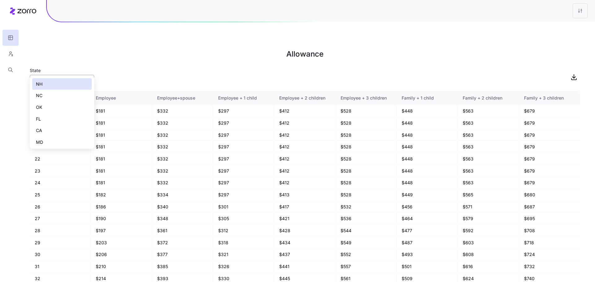
click at [89, 75] on input "NH" at bounding box center [62, 81] width 64 height 12
click at [52, 136] on div "GA" at bounding box center [61, 141] width 59 height 12
type input "GA"
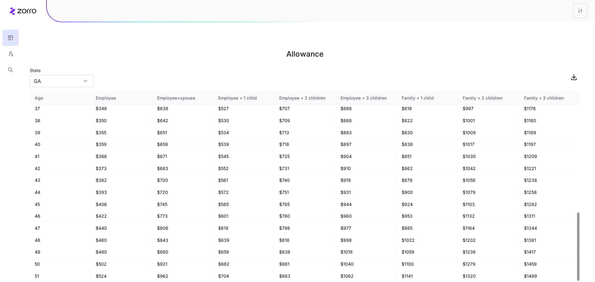
scroll to position [374, 0]
click at [8, 52] on icon "button" at bounding box center [11, 54] width 6 height 6
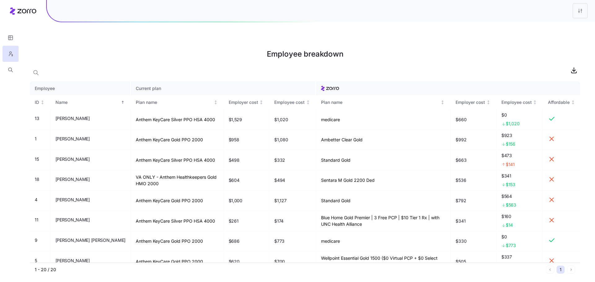
click at [22, 11] on icon at bounding box center [26, 11] width 19 height 4
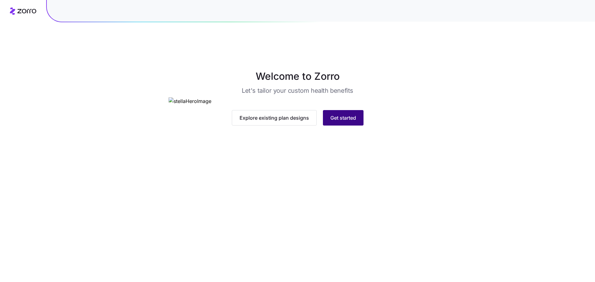
click at [347, 122] on span "Get started" at bounding box center [343, 117] width 26 height 7
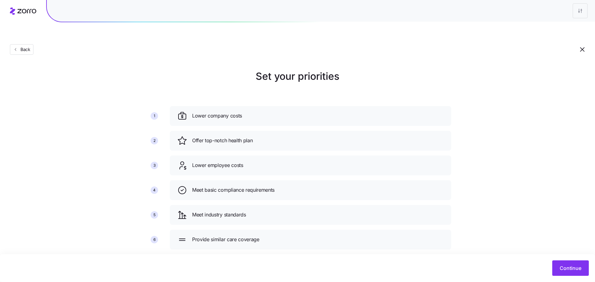
click at [551, 270] on div "Continue" at bounding box center [297, 268] width 582 height 15
click at [557, 268] on button "Continue" at bounding box center [570, 268] width 37 height 15
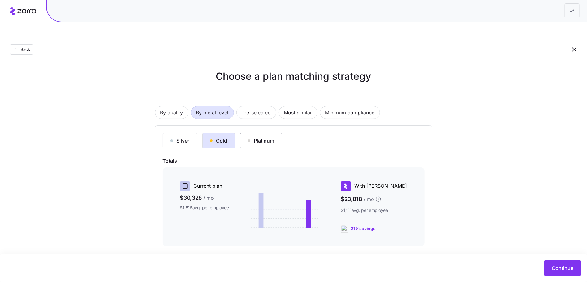
click at [270, 137] on div "Platinum" at bounding box center [261, 140] width 27 height 7
click at [234, 106] on div "By quality By metal level Pre-selected Most similar Minimum compliance" at bounding box center [293, 112] width 277 height 13
click at [262, 107] on span "Pre-selected" at bounding box center [256, 113] width 29 height 12
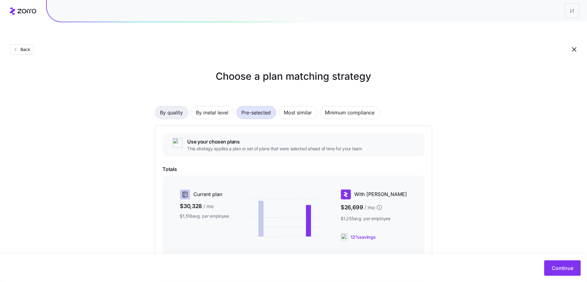
click at [172, 107] on span "By quality" at bounding box center [171, 113] width 23 height 12
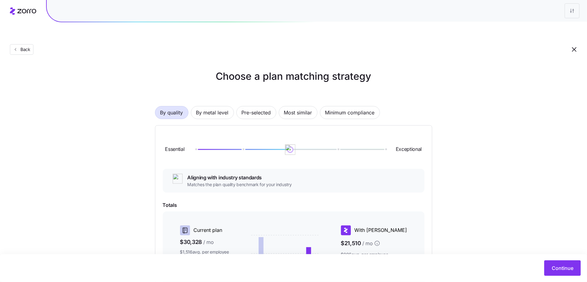
drag, startPoint x: 264, startPoint y: 136, endPoint x: 282, endPoint y: 139, distance: 18.0
click at [282, 139] on div "Essential Exceptional" at bounding box center [294, 149] width 262 height 33
click at [264, 107] on span "Pre-selected" at bounding box center [256, 113] width 29 height 12
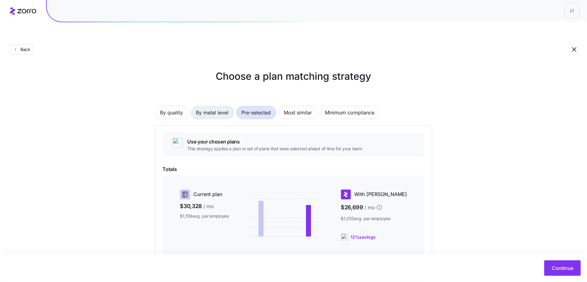
click at [205, 107] on span "By metal level" at bounding box center [212, 113] width 33 height 12
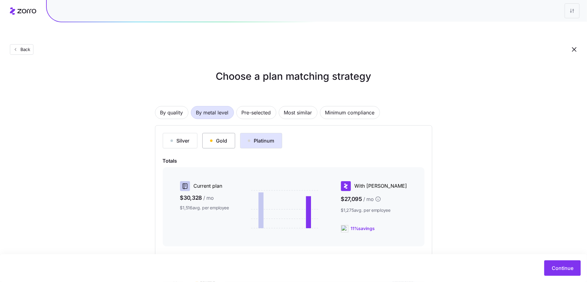
click at [231, 133] on button "Gold" at bounding box center [219, 140] width 33 height 15
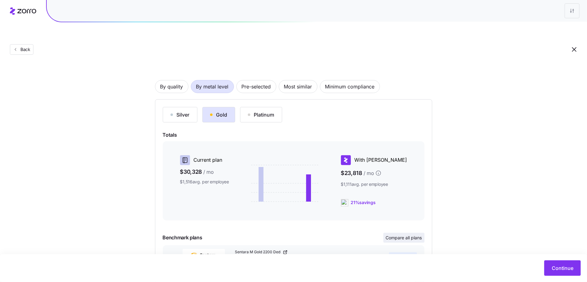
scroll to position [40, 0]
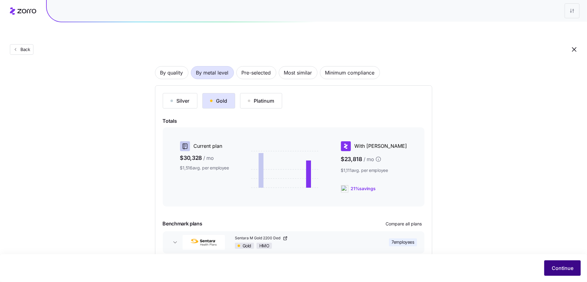
click at [574, 266] on button "Continue" at bounding box center [563, 268] width 37 height 15
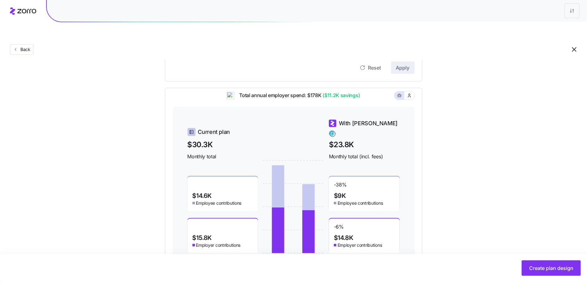
scroll to position [166, 0]
click at [413, 93] on button "button" at bounding box center [410, 97] width 10 height 8
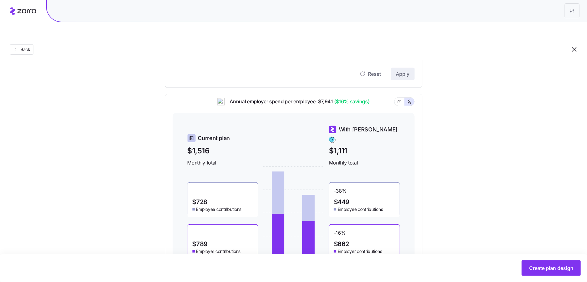
scroll to position [171, 0]
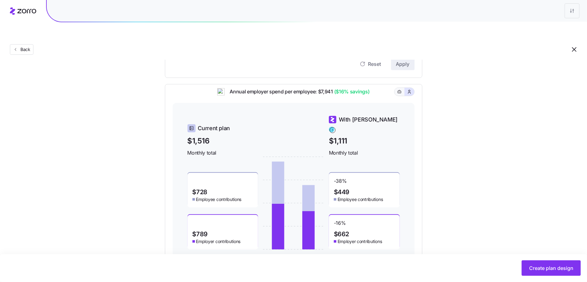
click at [404, 88] on button "button" at bounding box center [400, 92] width 10 height 8
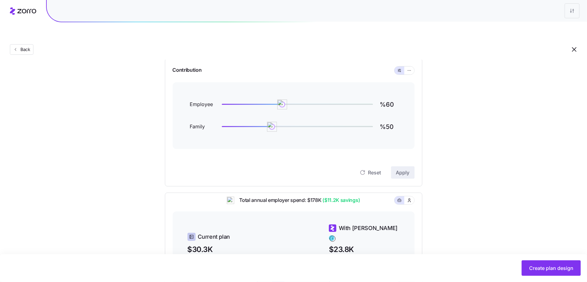
scroll to position [0, 0]
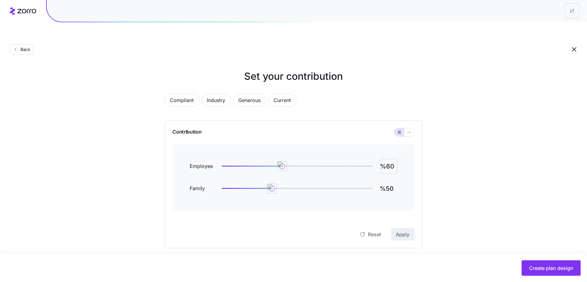
click at [389, 159] on input "%60" at bounding box center [388, 166] width 17 height 15
type input "%50"
click at [392, 181] on input "%50" at bounding box center [388, 188] width 17 height 15
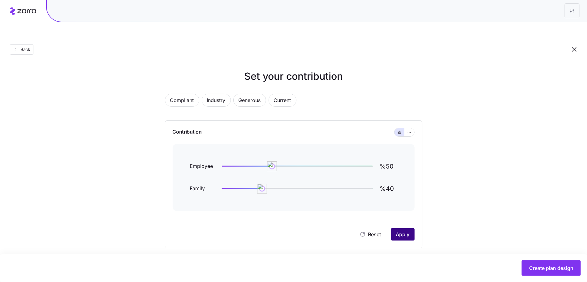
click at [402, 229] on button "Apply" at bounding box center [403, 235] width 24 height 12
click at [390, 181] on input "%40" at bounding box center [388, 188] width 17 height 15
type input "%0"
click at [388, 159] on input "%50" at bounding box center [388, 166] width 17 height 15
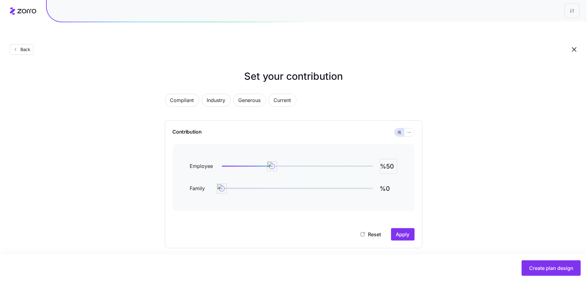
click at [388, 159] on input "%50" at bounding box center [388, 166] width 17 height 15
click at [404, 231] on span "Apply" at bounding box center [403, 234] width 14 height 7
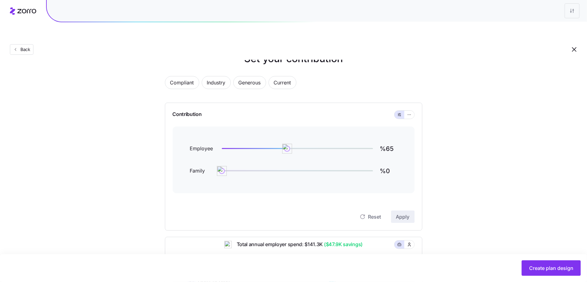
scroll to position [15, 0]
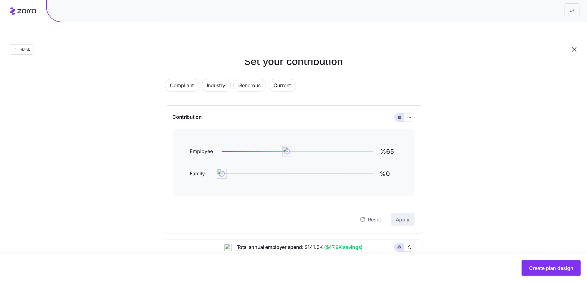
click at [392, 144] on input "%65" at bounding box center [388, 151] width 17 height 15
type input "%70"
click at [389, 214] on div "Reset Apply" at bounding box center [294, 220] width 242 height 12
click at [391, 214] on button "Apply" at bounding box center [403, 220] width 24 height 12
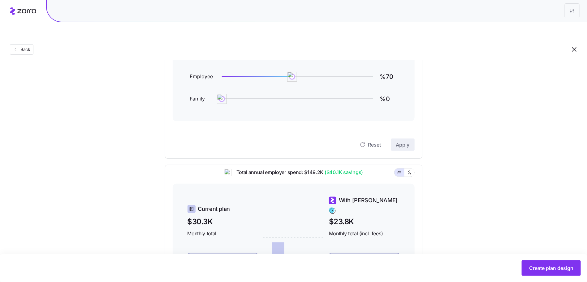
scroll to position [63, 0]
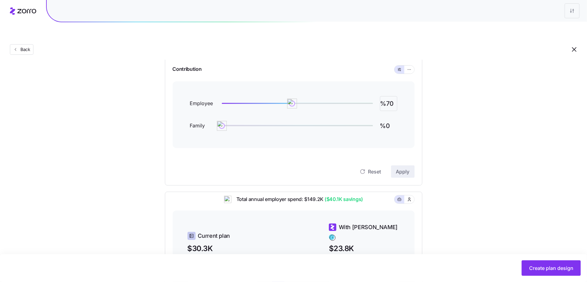
click at [389, 96] on input "%70" at bounding box center [388, 103] width 17 height 15
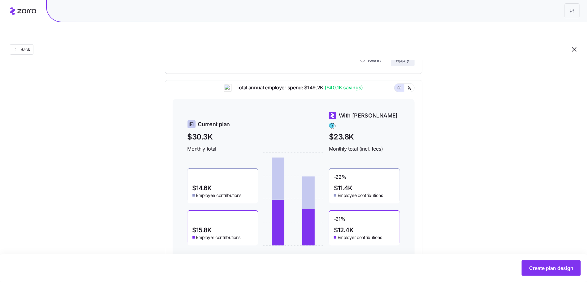
scroll to position [175, 0]
drag, startPoint x: 536, startPoint y: 270, endPoint x: 499, endPoint y: 170, distance: 106.1
click at [499, 170] on main "Set your contribution Compliant Industry Generous Current Contribution Employee…" at bounding box center [293, 71] width 587 height 462
click at [562, 258] on div "Create plan design" at bounding box center [293, 269] width 587 height 28
click at [559, 264] on button "Create plan design" at bounding box center [551, 268] width 59 height 15
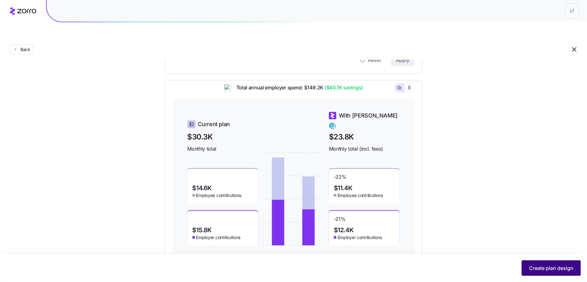
scroll to position [0, 0]
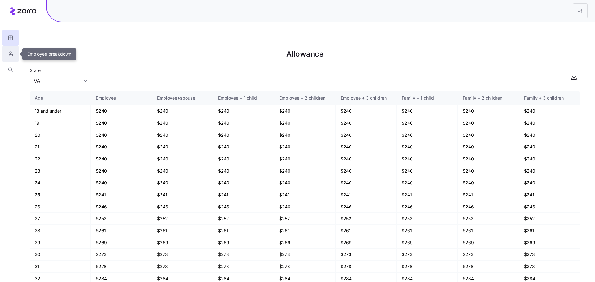
click at [10, 52] on icon "button" at bounding box center [11, 54] width 6 height 6
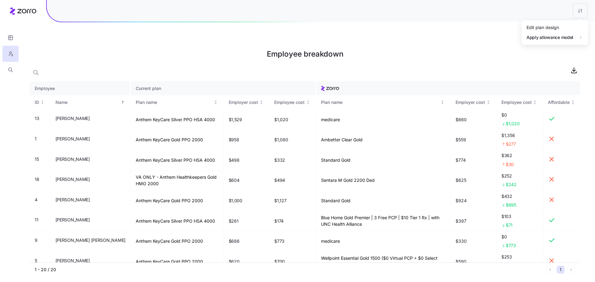
click at [581, 10] on html "Employee breakdown Employee Current plan ID Name Plan name Employer cost Employ…" at bounding box center [297, 172] width 595 height 345
click at [568, 24] on div "Edit plan design" at bounding box center [555, 28] width 62 height 10
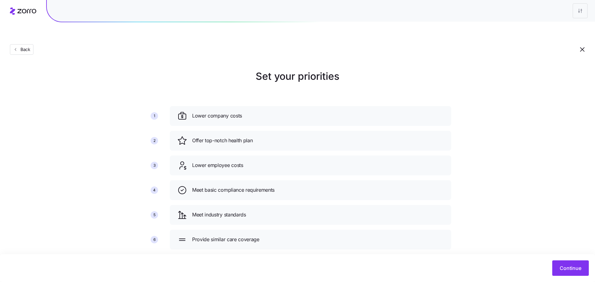
click at [550, 259] on div "Continue" at bounding box center [297, 269] width 595 height 28
click at [562, 265] on span "Continue" at bounding box center [570, 268] width 22 height 7
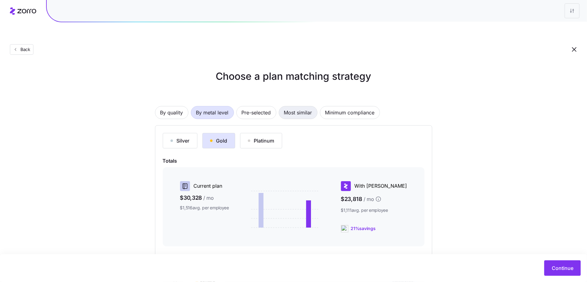
click at [314, 106] on button "Most similar" at bounding box center [298, 112] width 39 height 13
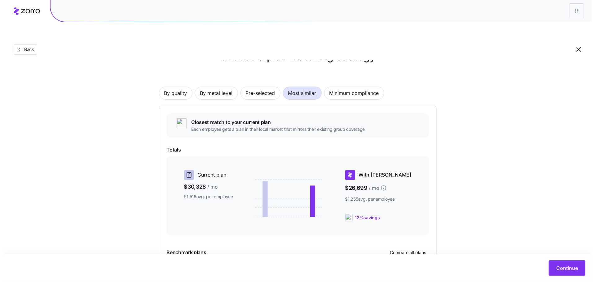
scroll to position [67, 0]
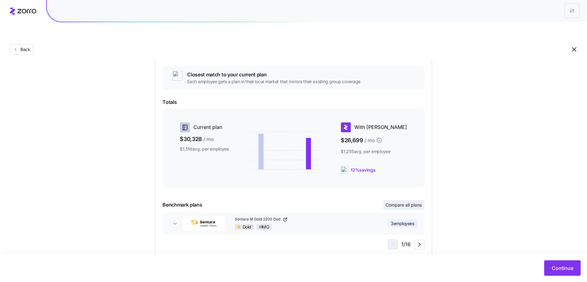
click at [405, 202] on span "Compare all plans" at bounding box center [404, 205] width 36 height 6
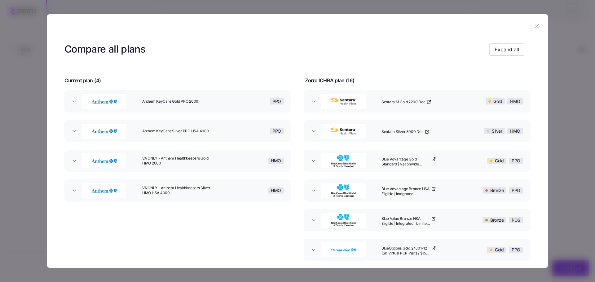
scroll to position [0, 0]
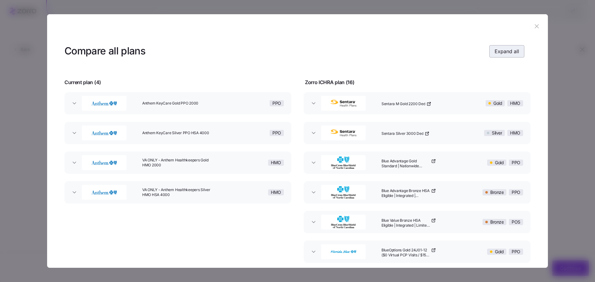
click at [502, 55] on button "Expand all" at bounding box center [506, 51] width 35 height 12
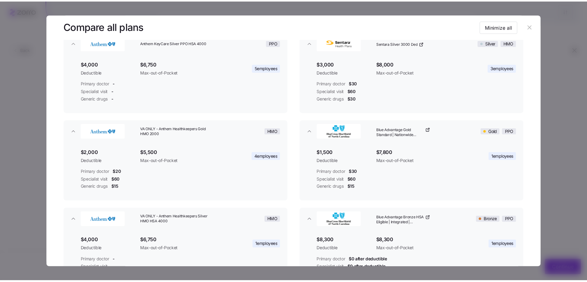
scroll to position [150, 0]
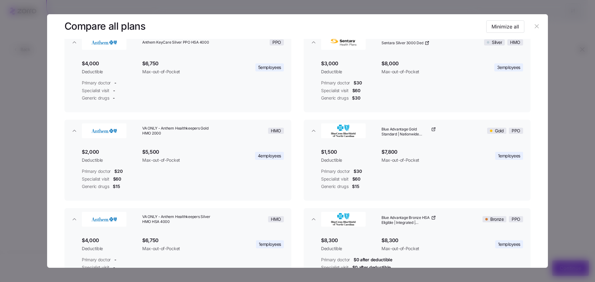
click at [533, 25] on icon "button" at bounding box center [536, 26] width 7 height 7
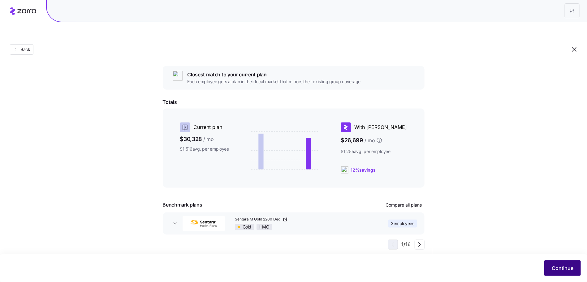
click at [560, 269] on span "Continue" at bounding box center [563, 268] width 22 height 7
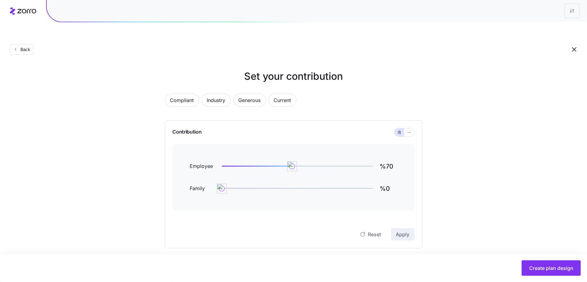
drag, startPoint x: 547, startPoint y: 270, endPoint x: 487, endPoint y: 188, distance: 102.2
click at [487, 188] on main "Set your contribution Compliant Industry Generous Current Contribution Employee…" at bounding box center [293, 246] width 587 height 462
click at [402, 155] on div "Employee %78 Family %0" at bounding box center [294, 177] width 242 height 67
click at [392, 159] on input "%78" at bounding box center [388, 166] width 17 height 15
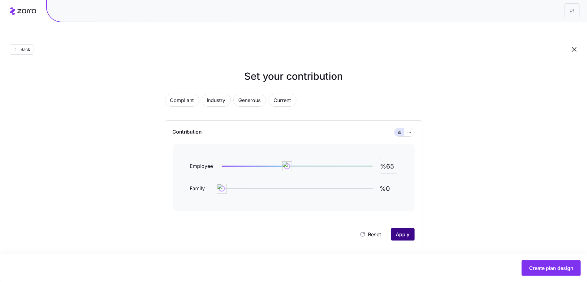
type input "%65"
click at [406, 231] on span "Apply" at bounding box center [403, 234] width 14 height 7
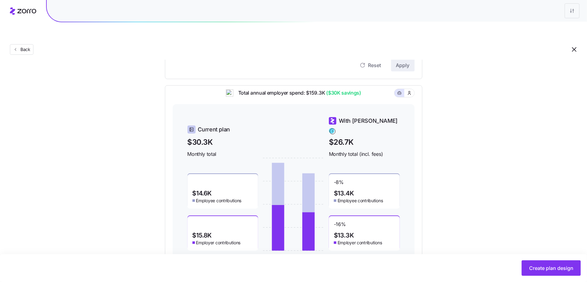
scroll to position [169, 0]
click at [548, 269] on span "Create plan design" at bounding box center [552, 268] width 44 height 7
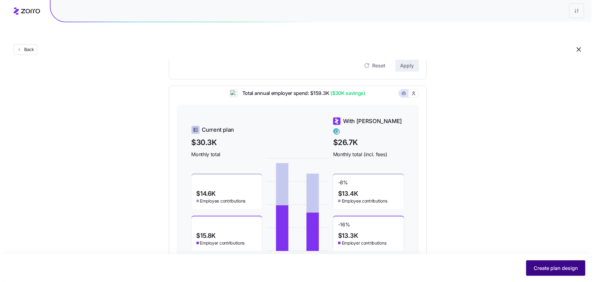
scroll to position [0, 0]
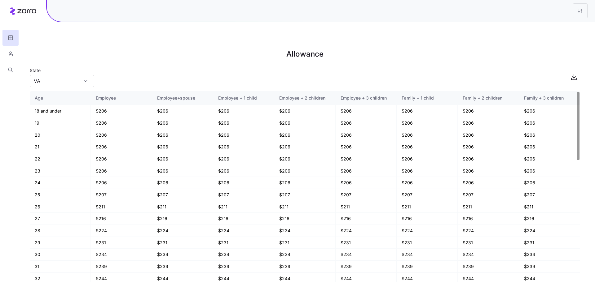
scroll to position [2, 0]
click at [64, 75] on input "VA" at bounding box center [62, 81] width 64 height 12
click at [124, 50] on main "Allowance State VA Age Employee Employee+spouse Employee + 1 child Employee + 2…" at bounding box center [297, 156] width 595 height 282
click at [10, 53] on icon "button" at bounding box center [11, 54] width 6 height 6
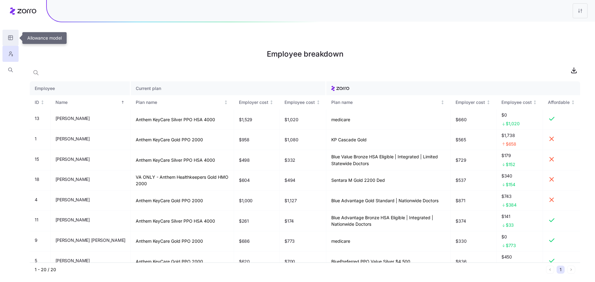
click at [9, 38] on icon "button" at bounding box center [11, 38] width 6 height 6
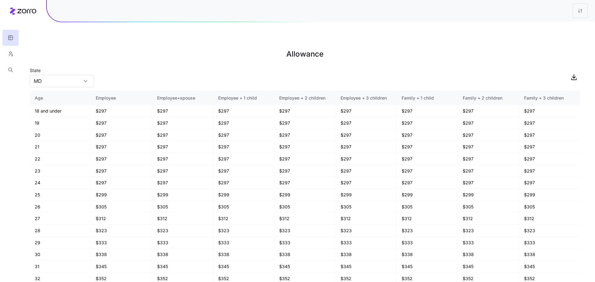
click at [26, 16] on div at bounding box center [297, 11] width 595 height 22
click at [26, 13] on icon at bounding box center [23, 10] width 26 height 7
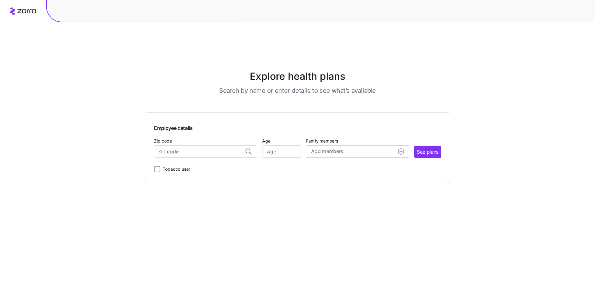
click at [247, 201] on main "Explore health plans Search by name or enter details to see what’s available Em…" at bounding box center [297, 156] width 307 height 282
click at [189, 180] on main "Explore health plans Search by name or enter details to see what’s available Em…" at bounding box center [297, 156] width 307 height 282
click at [185, 146] on input "Zip code" at bounding box center [205, 152] width 103 height 12
click at [190, 162] on div "23462, Virginia Beach city, VA" at bounding box center [205, 168] width 97 height 13
type input "23462, Virginia Beach city, VA"
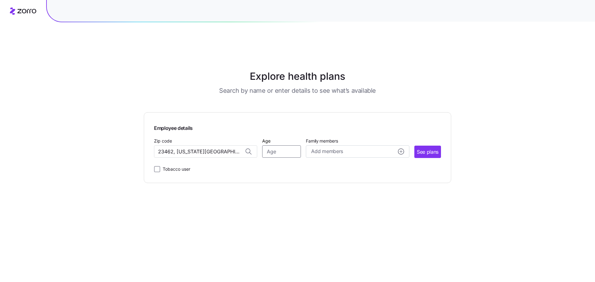
click at [270, 146] on input "Age" at bounding box center [281, 152] width 39 height 12
type input "35"
click at [417, 146] on button "See plans" at bounding box center [427, 152] width 27 height 12
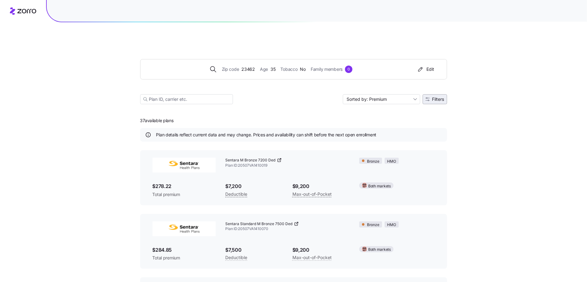
click at [434, 97] on span "Filters" at bounding box center [439, 99] width 12 height 4
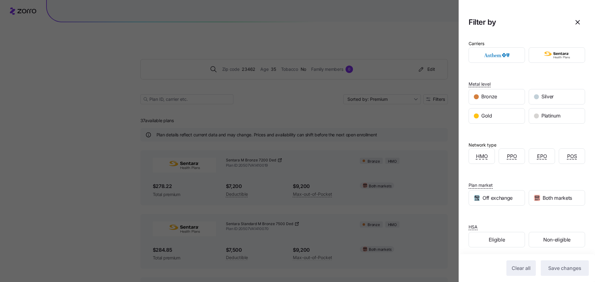
drag, startPoint x: 566, startPoint y: 25, endPoint x: 511, endPoint y: 133, distance: 121.2
click at [513, 133] on section "Filter by Carriers Metal level Bronze Silver Gold Platinum Network type HMO PPO…" at bounding box center [526, 141] width 136 height 282
click at [491, 242] on span "Eligible" at bounding box center [496, 240] width 16 height 8
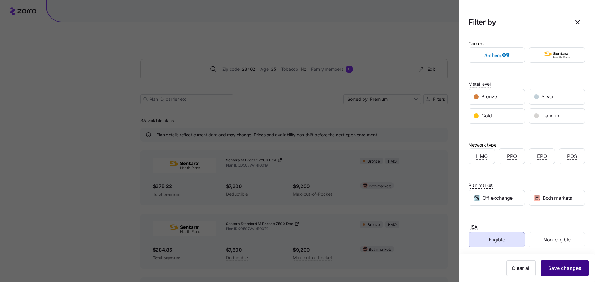
click at [563, 271] on span "Save changes" at bounding box center [564, 268] width 33 height 7
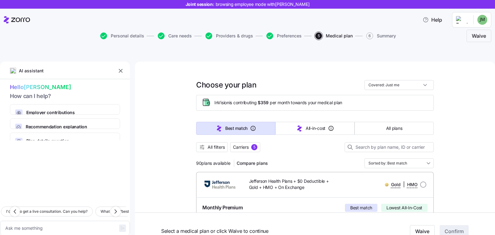
scroll to position [58, 0]
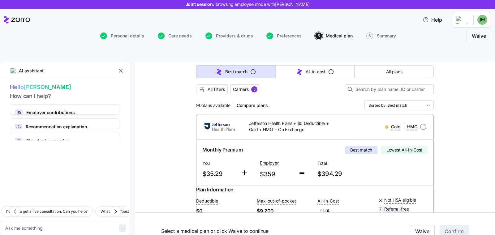
click at [13, 23] on icon at bounding box center [17, 19] width 26 height 7
type textarea "x"
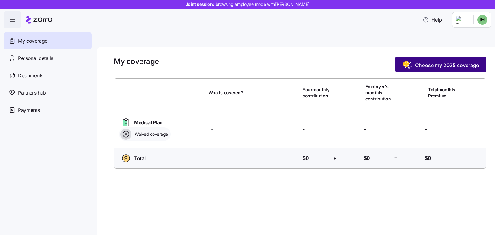
click at [433, 62] on span "Choose my 2025 coverage" at bounding box center [448, 65] width 64 height 7
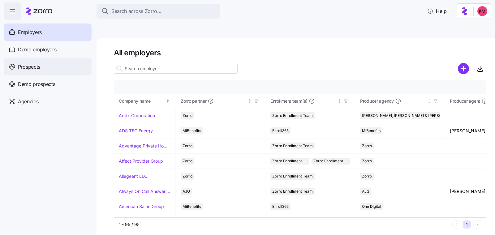
click at [34, 69] on span "Prospects" at bounding box center [29, 67] width 22 height 8
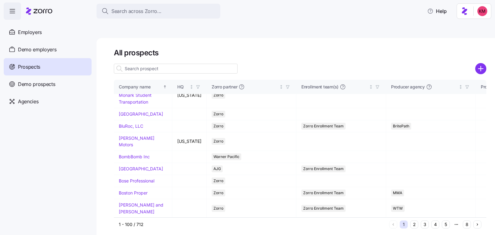
scroll to position [1424, 0]
click at [413, 221] on button "2" at bounding box center [415, 225] width 8 height 8
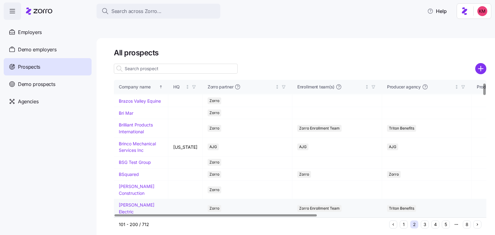
scroll to position [38, 0]
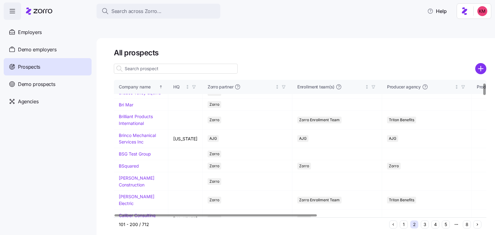
drag, startPoint x: 131, startPoint y: 169, endPoint x: 19, endPoint y: 175, distance: 111.7
click at [131, 176] on link "Bush Construction" at bounding box center [137, 182] width 36 height 12
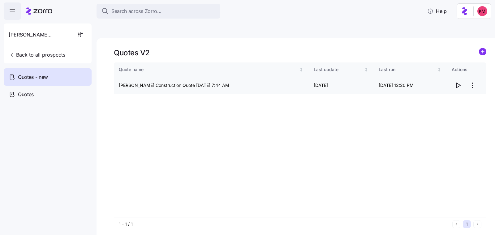
click at [455, 82] on icon "button" at bounding box center [458, 85] width 7 height 7
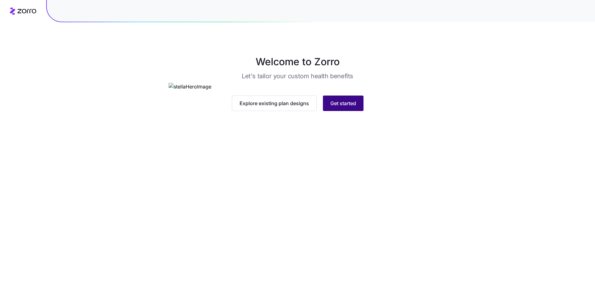
click at [351, 107] on span "Get started" at bounding box center [343, 103] width 26 height 7
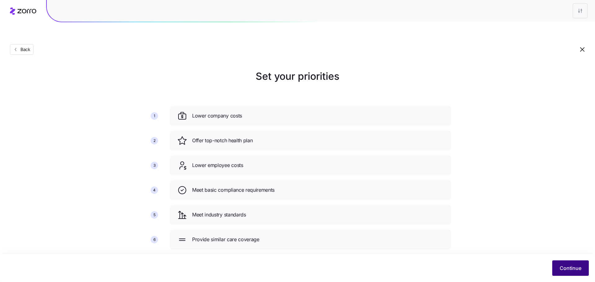
click at [569, 274] on button "Continue" at bounding box center [570, 268] width 37 height 15
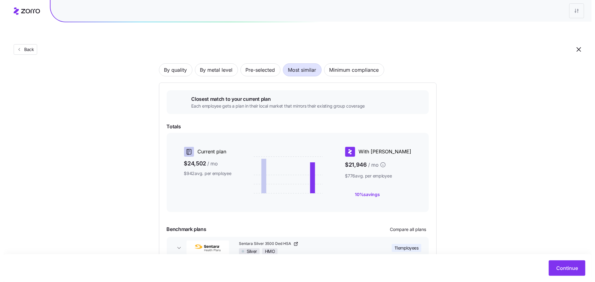
scroll to position [67, 0]
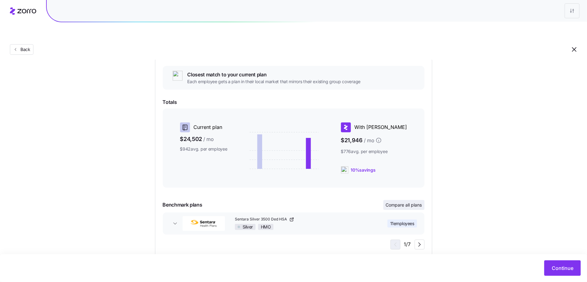
click at [385, 184] on div "Closest match to your current plan Each employee gets a plan in their local mar…" at bounding box center [294, 158] width 262 height 184
click at [392, 202] on span "Compare all plans" at bounding box center [404, 205] width 36 height 6
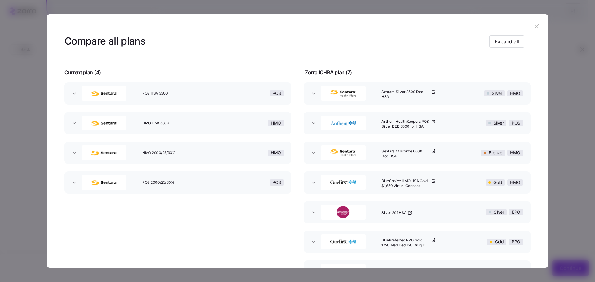
scroll to position [15, 0]
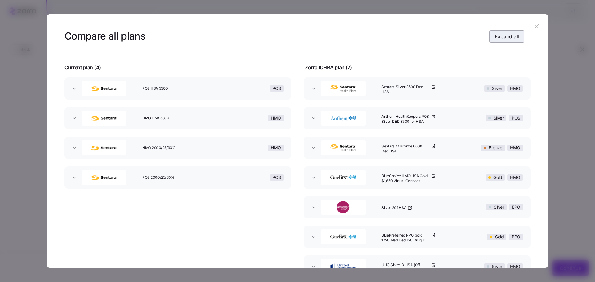
click at [508, 38] on span "Expand all" at bounding box center [506, 36] width 24 height 7
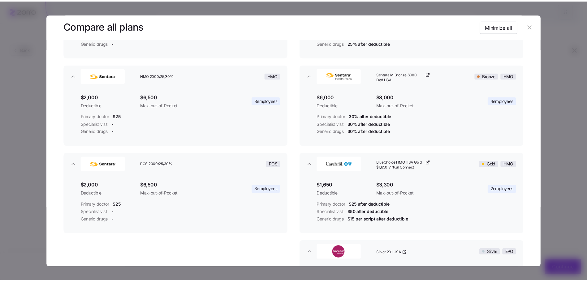
scroll to position [218, 0]
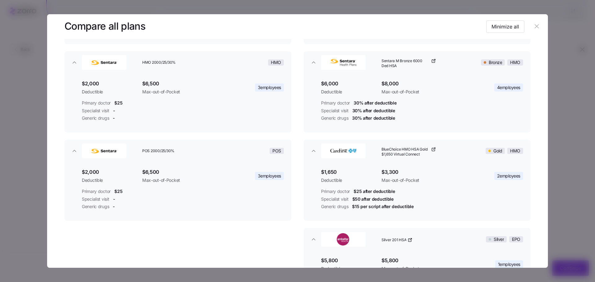
click at [537, 21] on header at bounding box center [297, 26] width 500 height 25
click at [536, 23] on button "button" at bounding box center [536, 27] width 10 height 10
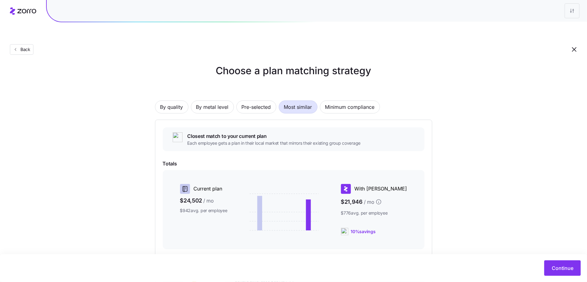
scroll to position [0, 0]
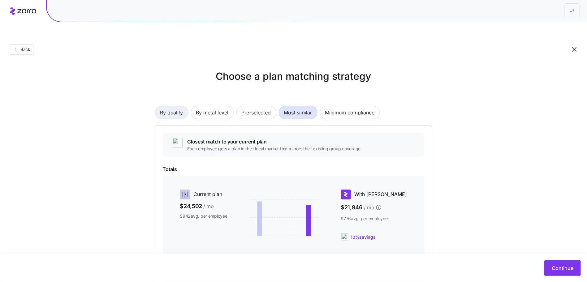
click at [172, 107] on span "By quality" at bounding box center [171, 113] width 23 height 12
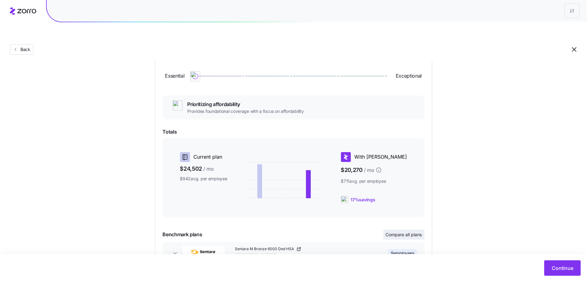
scroll to position [74, 0]
click at [418, 232] on span "Compare all plans" at bounding box center [404, 235] width 36 height 6
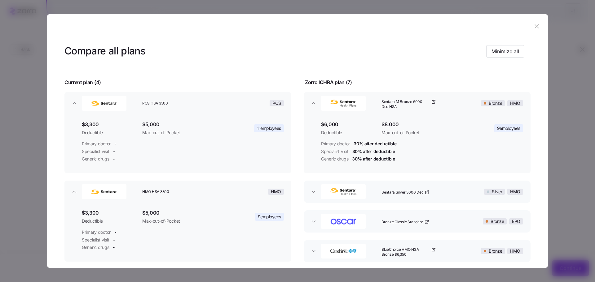
click at [533, 23] on icon "button" at bounding box center [536, 26] width 7 height 7
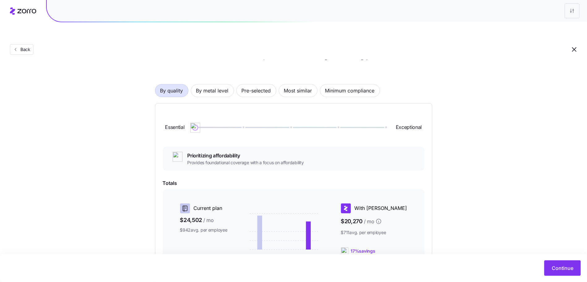
scroll to position [0, 0]
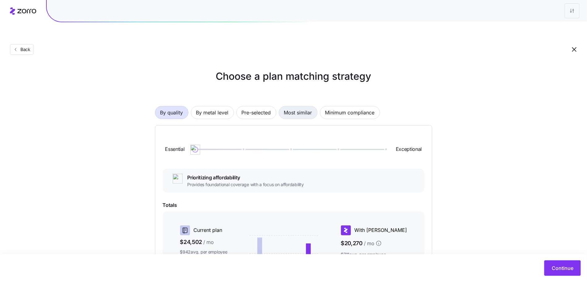
click at [293, 107] on span "Most similar" at bounding box center [298, 113] width 28 height 12
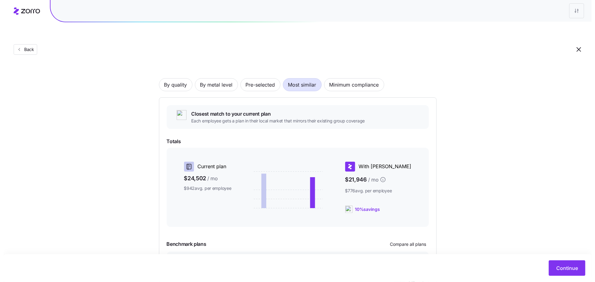
scroll to position [67, 0]
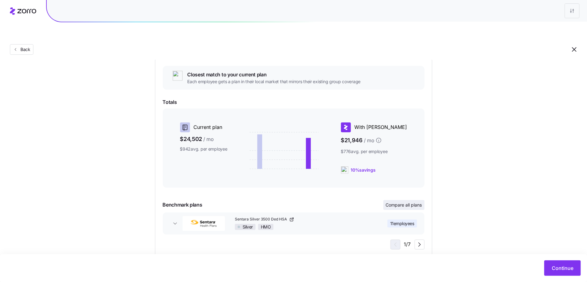
click at [398, 202] on span "Compare all plans" at bounding box center [404, 205] width 36 height 6
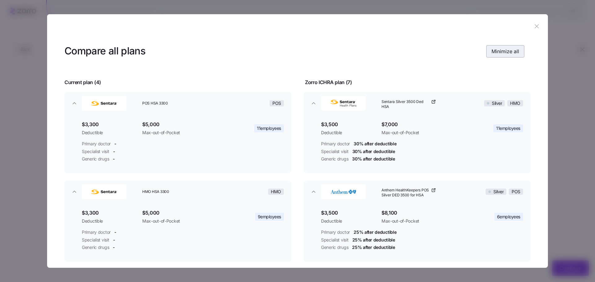
drag, startPoint x: 490, startPoint y: 50, endPoint x: 494, endPoint y: 52, distance: 4.0
click at [491, 51] on span "Minimize all" at bounding box center [505, 51] width 28 height 7
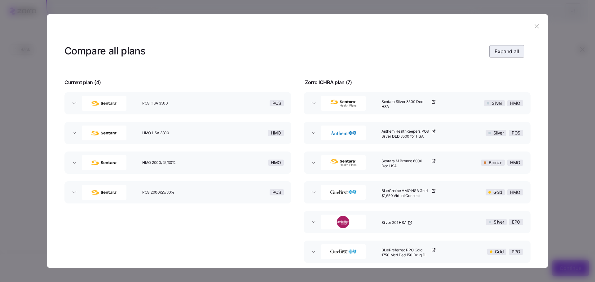
click at [494, 52] on span "Expand all" at bounding box center [506, 51] width 24 height 7
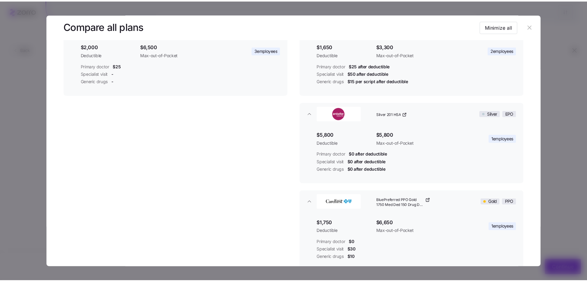
scroll to position [349, 0]
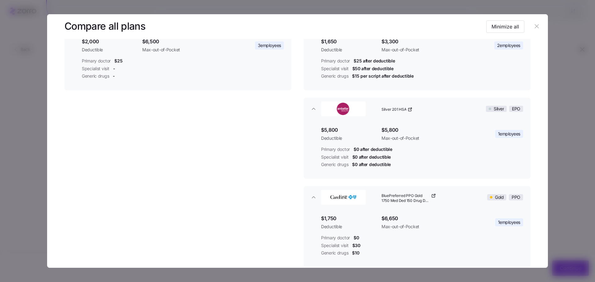
click at [536, 24] on icon "button" at bounding box center [536, 26] width 7 height 7
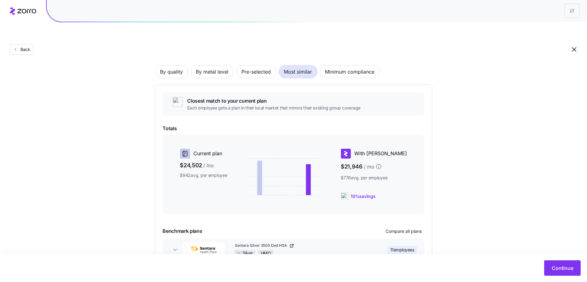
scroll to position [35, 0]
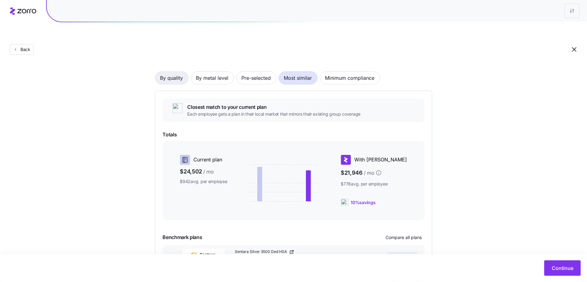
click at [180, 72] on span "By quality" at bounding box center [171, 78] width 23 height 12
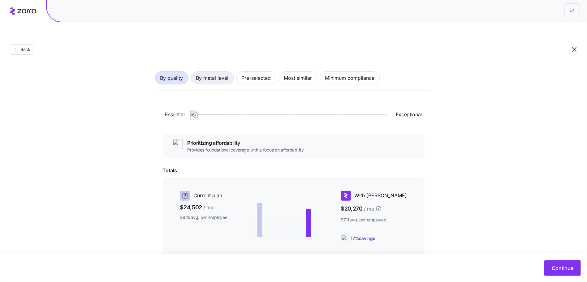
click at [197, 72] on span "By metal level" at bounding box center [212, 78] width 33 height 12
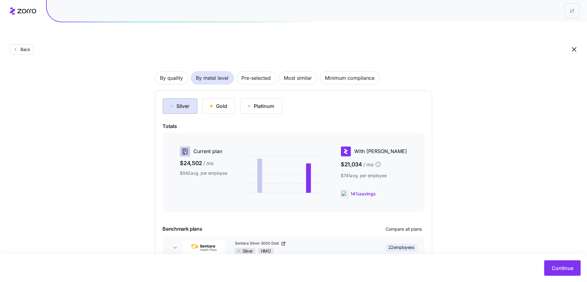
click at [172, 105] on div "button" at bounding box center [172, 106] width 2 height 2
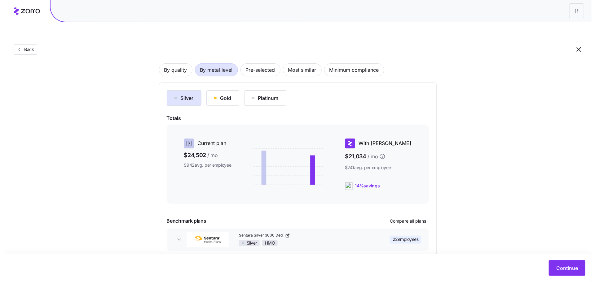
scroll to position [43, 0]
click at [407, 218] on span "Compare all plans" at bounding box center [404, 221] width 36 height 6
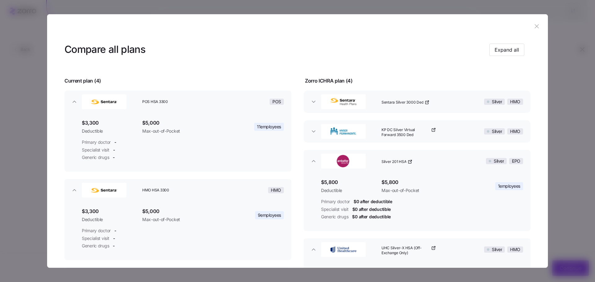
scroll to position [2, 0]
click at [499, 55] on button "Expand all" at bounding box center [506, 49] width 35 height 12
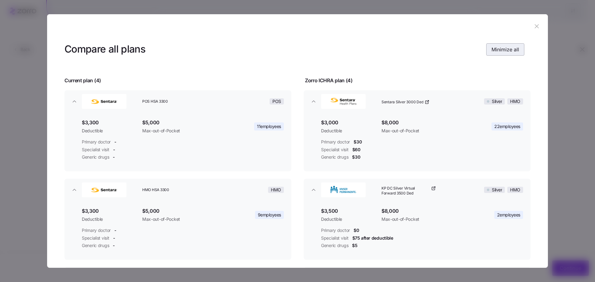
click at [513, 52] on span "Minimize all" at bounding box center [505, 49] width 28 height 7
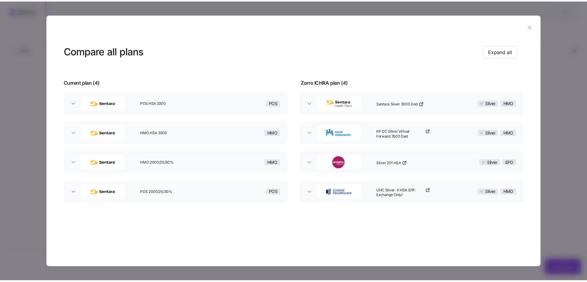
scroll to position [0, 0]
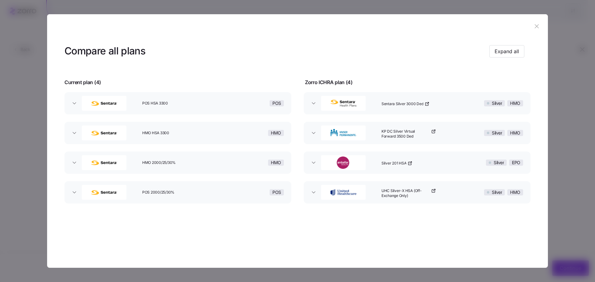
click at [537, 15] on header at bounding box center [297, 26] width 500 height 25
drag, startPoint x: 537, startPoint y: 25, endPoint x: 530, endPoint y: 26, distance: 6.5
click at [537, 25] on icon "button" at bounding box center [536, 26] width 7 height 7
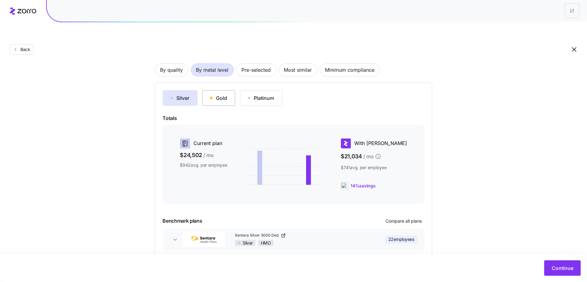
click at [222, 94] on div "Gold" at bounding box center [218, 97] width 17 height 7
click at [250, 93] on div "Silver Gold Platinum Totals Current plan $24,502 / mo $942 avg. per employee Wi…" at bounding box center [294, 178] width 262 height 176
click at [256, 94] on div "Platinum" at bounding box center [261, 97] width 27 height 7
click at [231, 90] on button "Gold" at bounding box center [219, 97] width 33 height 15
click at [164, 90] on button "Silver" at bounding box center [180, 97] width 35 height 15
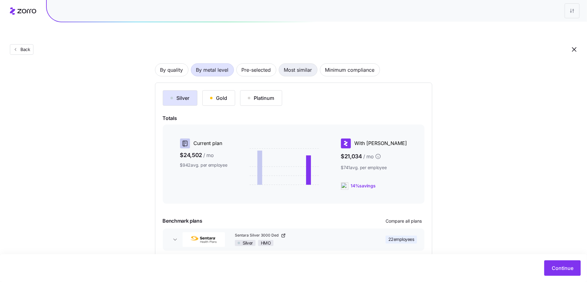
click at [314, 63] on button "Most similar" at bounding box center [298, 69] width 39 height 13
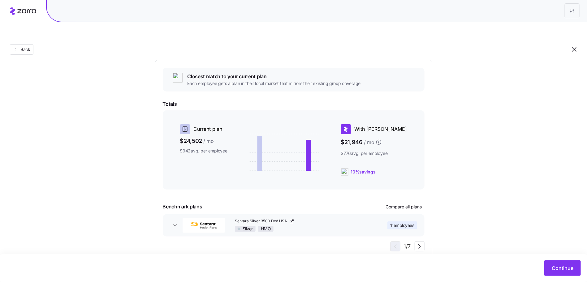
scroll to position [67, 0]
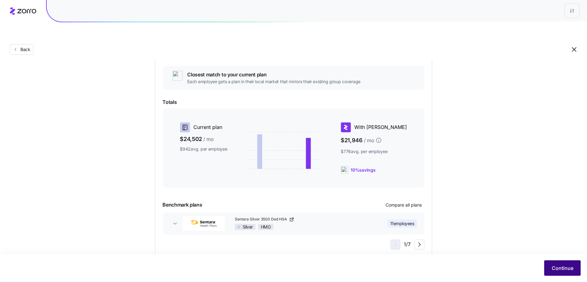
click at [567, 269] on span "Continue" at bounding box center [563, 268] width 22 height 7
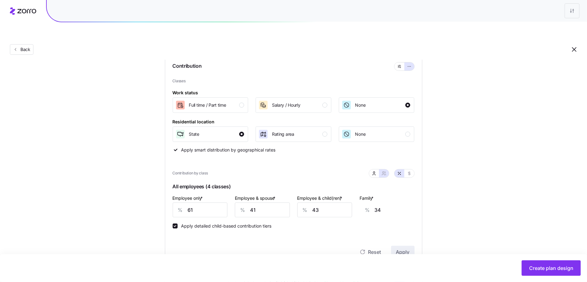
scroll to position [58, 0]
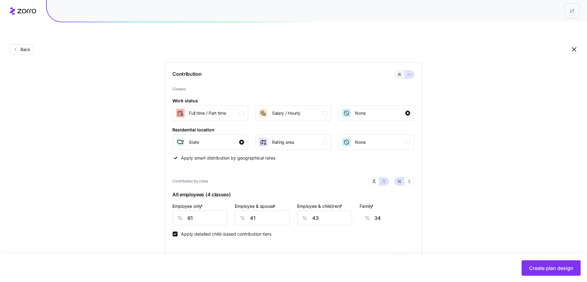
click at [403, 71] on button "button" at bounding box center [400, 75] width 10 height 8
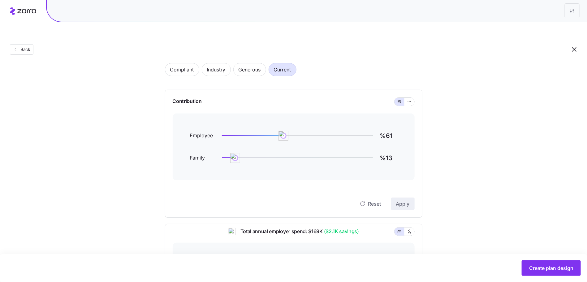
scroll to position [47, 0]
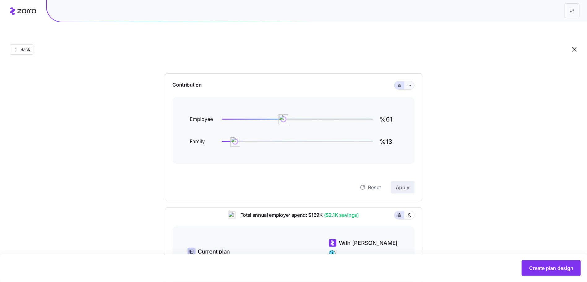
click at [408, 82] on icon "button" at bounding box center [410, 85] width 4 height 7
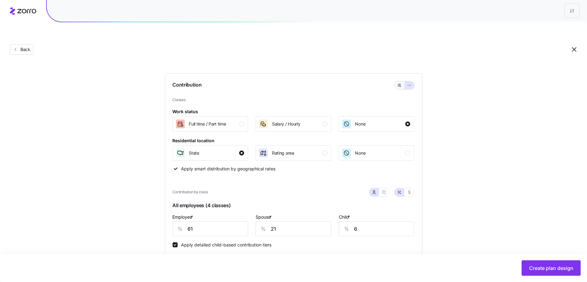
click at [404, 81] on button "button" at bounding box center [400, 85] width 10 height 8
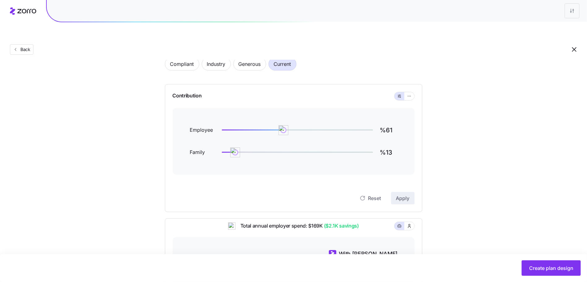
scroll to position [0, 0]
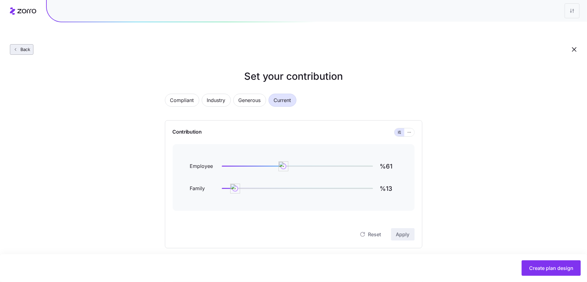
click at [24, 44] on button "Back" at bounding box center [22, 49] width 24 height 11
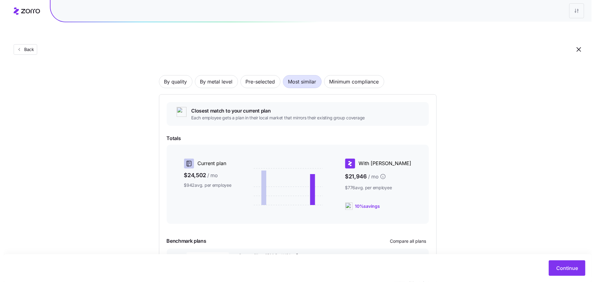
scroll to position [67, 0]
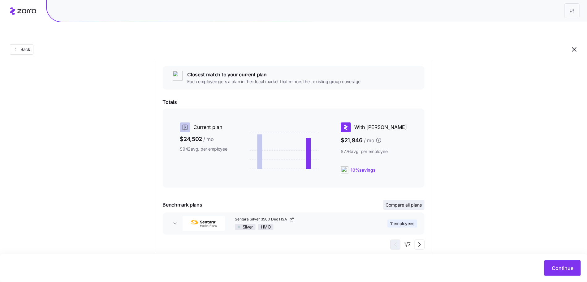
click at [411, 202] on span "Compare all plans" at bounding box center [404, 205] width 36 height 6
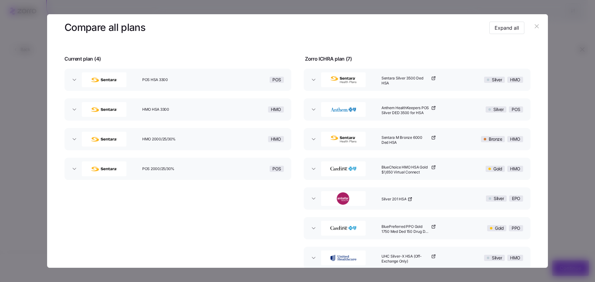
scroll to position [24, 0]
click at [504, 30] on span "Expand all" at bounding box center [506, 27] width 24 height 7
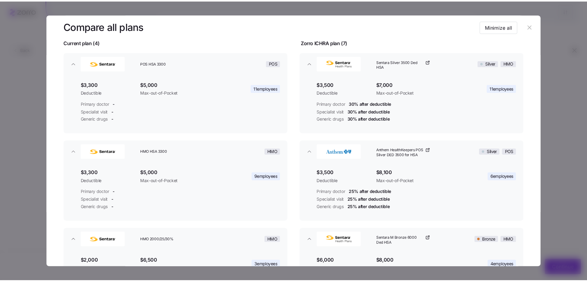
scroll to position [41, 0]
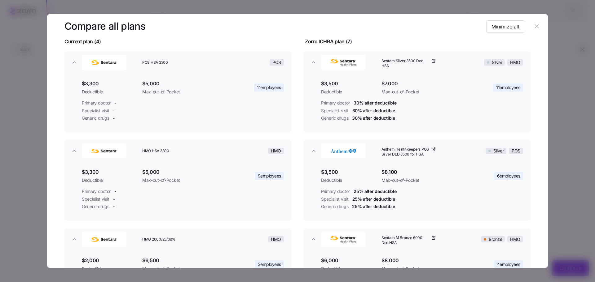
click at [533, 26] on icon "button" at bounding box center [536, 26] width 7 height 7
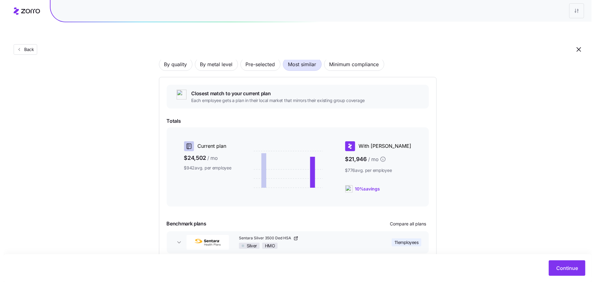
scroll to position [48, 0]
click at [206, 58] on span "By metal level" at bounding box center [212, 64] width 33 height 12
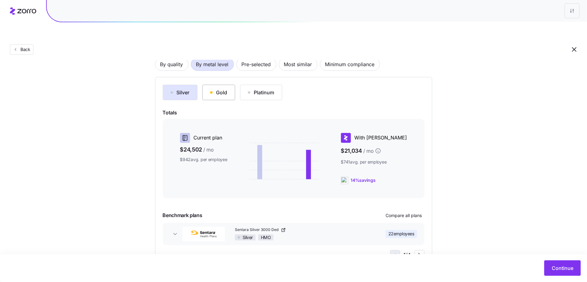
click at [230, 85] on button "Gold" at bounding box center [219, 92] width 33 height 15
click at [408, 213] on span "Compare all plans" at bounding box center [404, 216] width 36 height 6
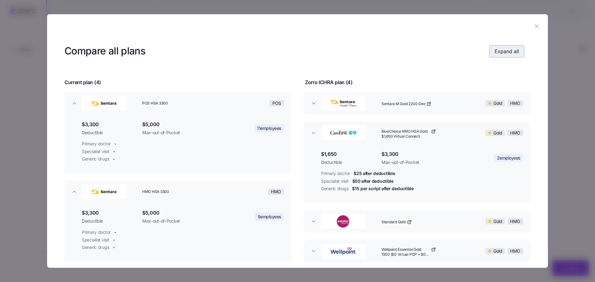
click at [499, 47] on button "Expand all" at bounding box center [506, 51] width 35 height 12
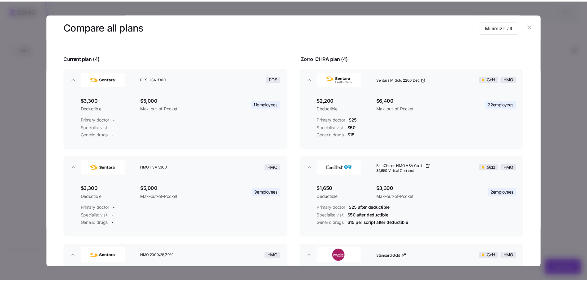
scroll to position [27, 0]
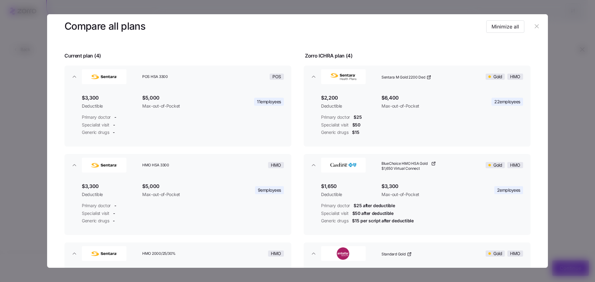
click at [534, 26] on icon "button" at bounding box center [536, 26] width 4 height 4
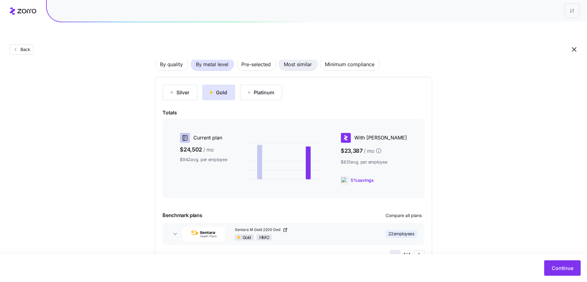
click at [307, 58] on span "Most similar" at bounding box center [298, 64] width 28 height 12
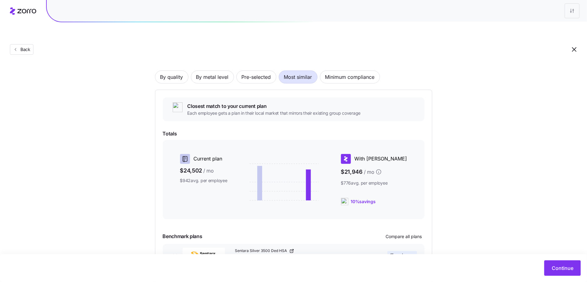
scroll to position [35, 0]
click at [215, 55] on div "By quality By metal level Pre-selected Most similar Minimum compliance Closest …" at bounding box center [293, 170] width 277 height 238
click at [213, 71] on span "By metal level" at bounding box center [212, 77] width 33 height 12
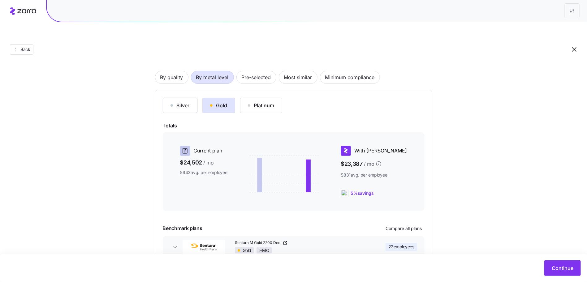
click at [184, 102] on div "Silver" at bounding box center [180, 105] width 19 height 7
click at [225, 102] on div "Gold" at bounding box center [218, 105] width 17 height 7
click at [310, 71] on span "Most similar" at bounding box center [298, 77] width 28 height 12
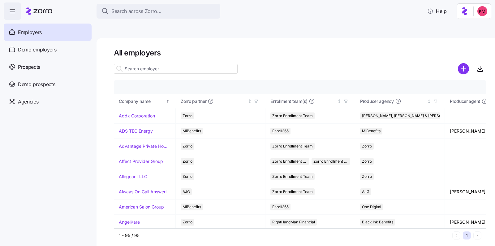
drag, startPoint x: 164, startPoint y: 50, endPoint x: 164, endPoint y: 55, distance: 5.3
click at [164, 64] on input at bounding box center [176, 69] width 124 height 10
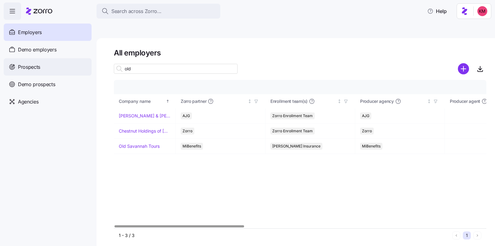
type input "old"
click at [36, 72] on div "Prospects" at bounding box center [48, 66] width 88 height 17
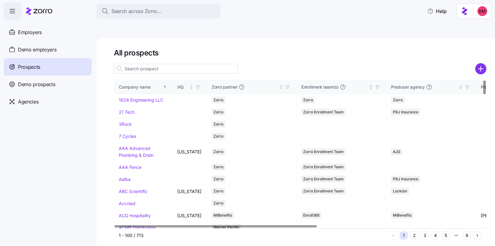
click at [167, 64] on input at bounding box center [176, 69] width 124 height 10
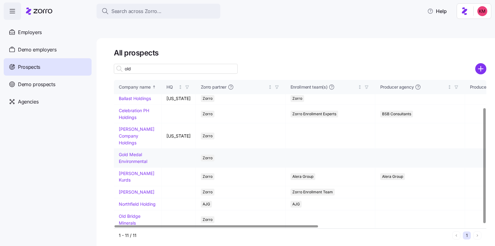
scroll to position [37, 0]
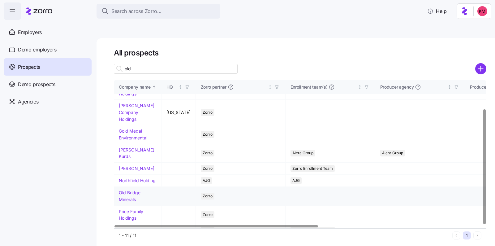
type input "old"
click at [131, 190] on link "Old Bridge Minerals" at bounding box center [130, 196] width 22 height 12
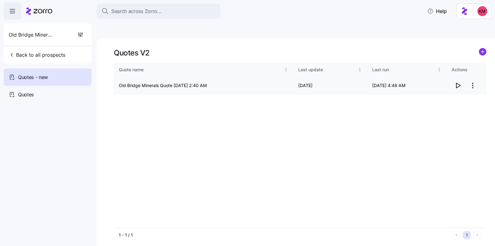
click at [475, 71] on html "Search across Zorro... Help Old Bridge Minerals Back to all prospects Quotes - …" at bounding box center [247, 152] width 495 height 304
click at [453, 87] on div "Edit quote" at bounding box center [448, 86] width 57 height 10
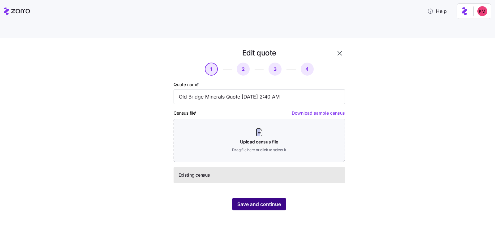
click at [276, 198] on button "Save and continue" at bounding box center [260, 204] width 54 height 12
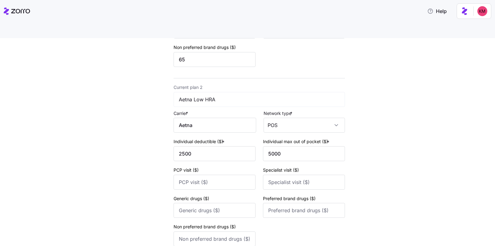
scroll to position [238, 0]
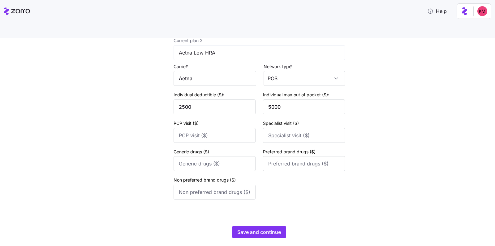
click at [266, 226] on div "Edit quote 2 3 4 Add current plan details Current plan 1 Aetna High Carrier * A…" at bounding box center [252, 29] width 217 height 434
click at [266, 225] on div "Edit quote 2 3 4 Add current plan details Current plan 1 Aetna High Carrier * A…" at bounding box center [252, 29] width 217 height 434
click at [265, 228] on span "Save and continue" at bounding box center [260, 231] width 44 height 7
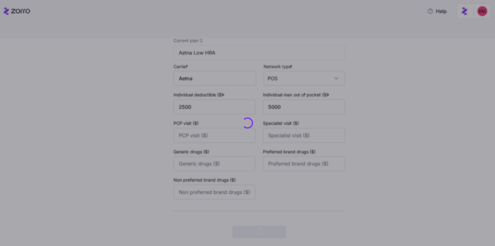
scroll to position [0, 0]
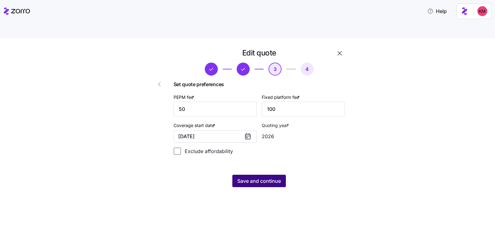
click at [271, 177] on span "Save and continue" at bounding box center [260, 180] width 44 height 7
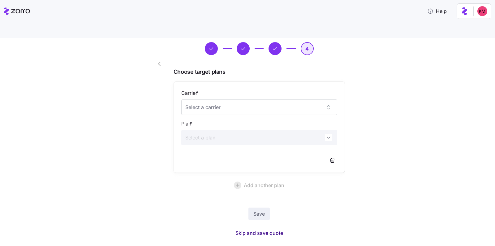
click at [264, 229] on span "Skip and save quote" at bounding box center [260, 232] width 48 height 7
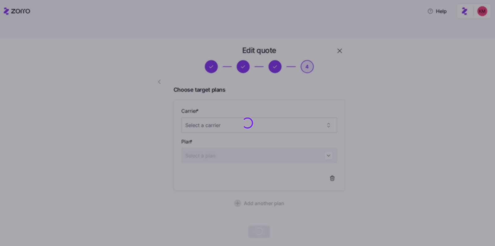
scroll to position [2, 0]
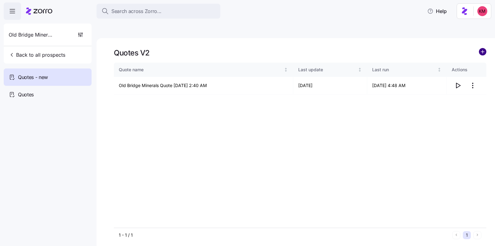
click at [481, 48] on circle "add icon" at bounding box center [483, 51] width 7 height 7
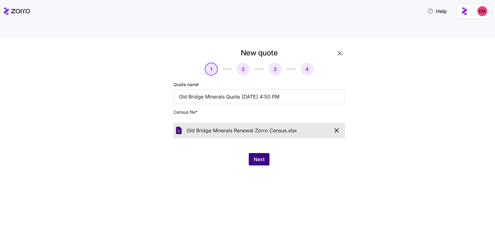
click at [260, 155] on span "Next" at bounding box center [259, 158] width 11 height 7
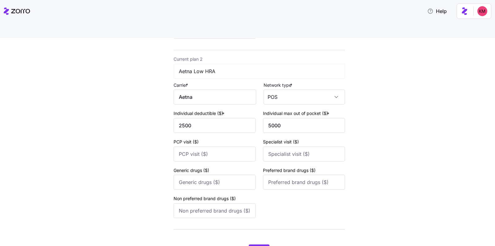
scroll to position [238, 0]
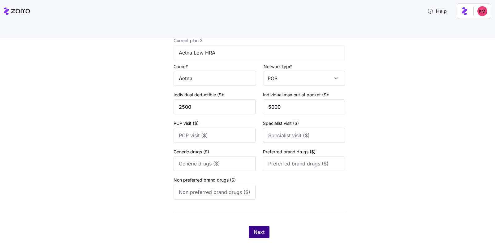
click at [257, 228] on span "Next" at bounding box center [259, 231] width 11 height 7
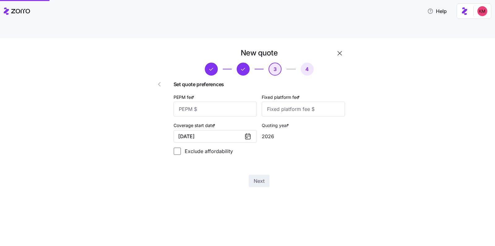
scroll to position [0, 0]
click at [238, 102] on input "PEPM fee *" at bounding box center [215, 109] width 83 height 15
type input "50"
type input "100"
click at [259, 177] on span "Next" at bounding box center [259, 180] width 11 height 7
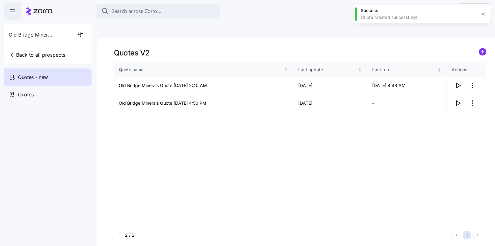
click at [415, 104] on div "Quote name Last update Last run Actions Old Bridge Minerals Quote 09/24/2025 2:…" at bounding box center [300, 145] width 373 height 165
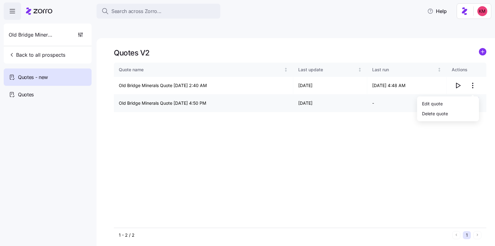
click at [473, 89] on html "Search across Zorro... Help Old Bridge Minerals Back to all prospects Quotes - …" at bounding box center [247, 152] width 495 height 304
click at [444, 104] on div "Edit quote" at bounding box center [448, 104] width 57 height 10
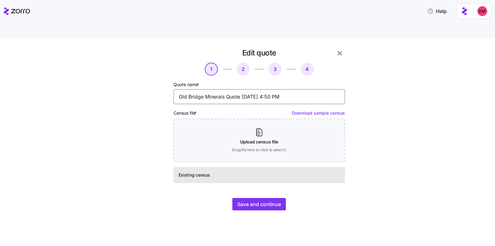
click at [224, 89] on input "Old Bridge Minerals Quote 09/24/2025 4:50 PM" at bounding box center [260, 96] width 172 height 15
type input "Old Bridge Minerals Renewal Quote 09/24/2025 4:50 PM"
click at [254, 200] on span "Save and continue" at bounding box center [260, 203] width 44 height 7
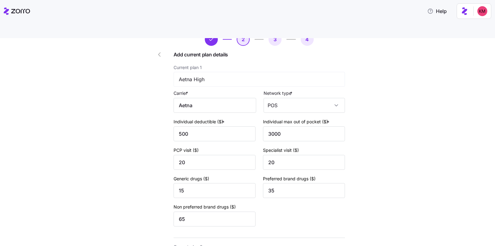
scroll to position [238, 0]
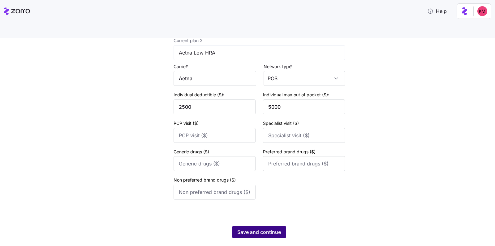
click at [262, 228] on span "Save and continue" at bounding box center [260, 231] width 44 height 7
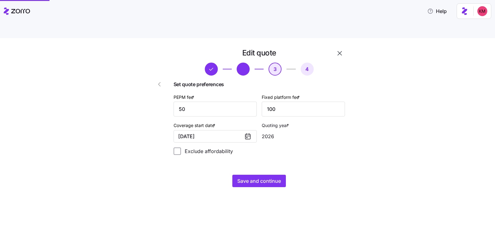
scroll to position [0, 0]
click at [260, 159] on div "Edit quote 3 4 Set quote preferences PEPM fee * 50 Fixed platform fee * 100 Cov…" at bounding box center [259, 118] width 177 height 144
click at [261, 177] on span "Save and continue" at bounding box center [260, 180] width 44 height 7
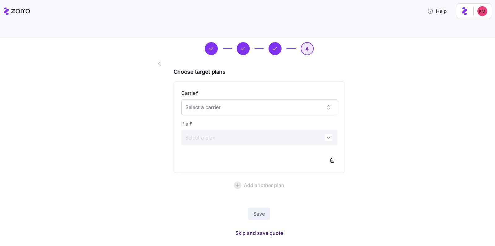
click at [249, 229] on span "Skip and save quote" at bounding box center [260, 232] width 48 height 7
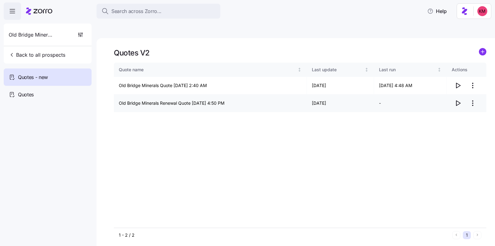
click at [462, 97] on span "button" at bounding box center [458, 103] width 12 height 12
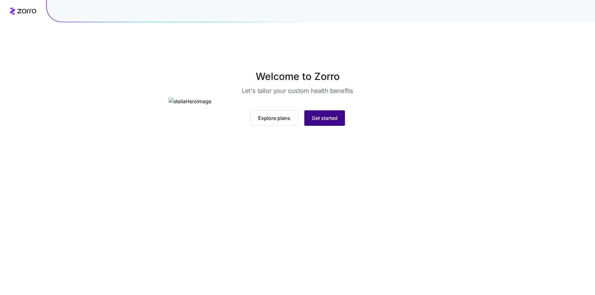
click at [327, 122] on span "Get started" at bounding box center [325, 117] width 26 height 7
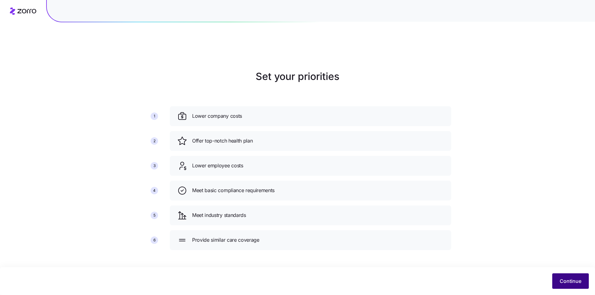
click at [565, 288] on button "Continue" at bounding box center [570, 280] width 37 height 15
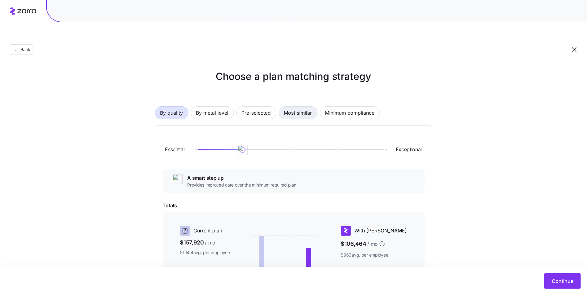
click at [286, 107] on span "Most similar" at bounding box center [298, 113] width 28 height 12
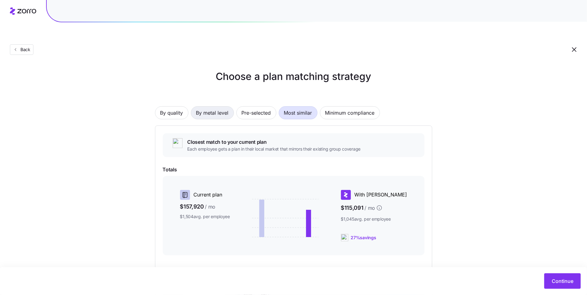
click at [204, 107] on span "By metal level" at bounding box center [212, 113] width 33 height 12
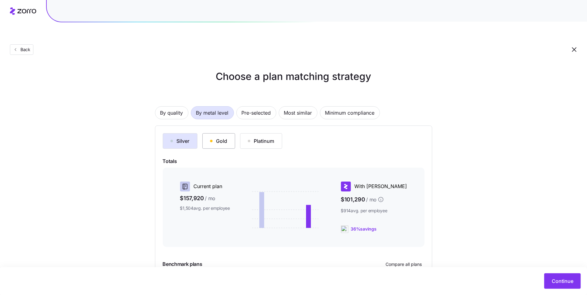
click at [227, 133] on button "Gold" at bounding box center [219, 140] width 33 height 15
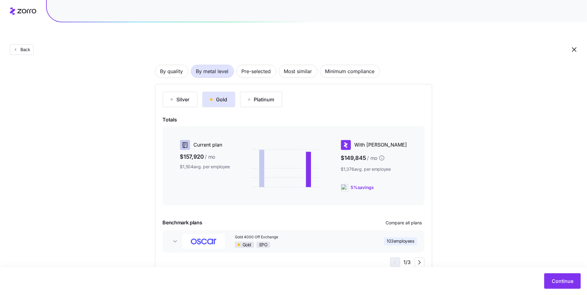
scroll to position [46, 0]
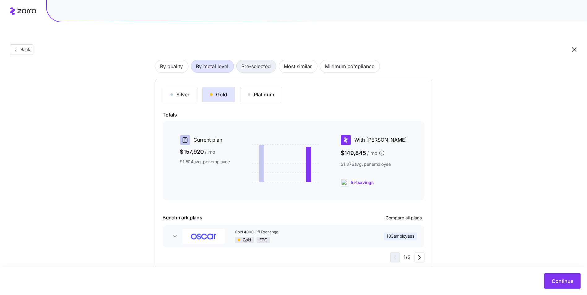
click at [257, 60] on span "Pre-selected" at bounding box center [256, 66] width 29 height 12
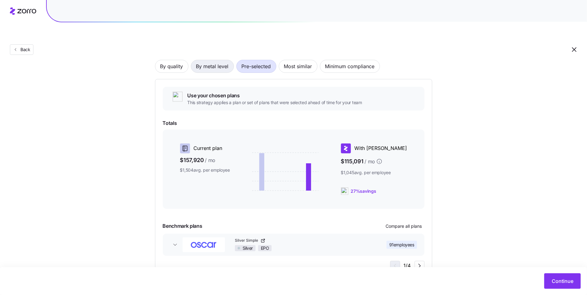
click at [206, 60] on span "By metal level" at bounding box center [212, 66] width 33 height 12
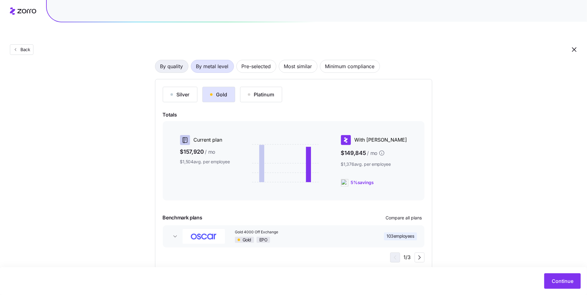
click at [177, 60] on span "By quality" at bounding box center [171, 66] width 23 height 12
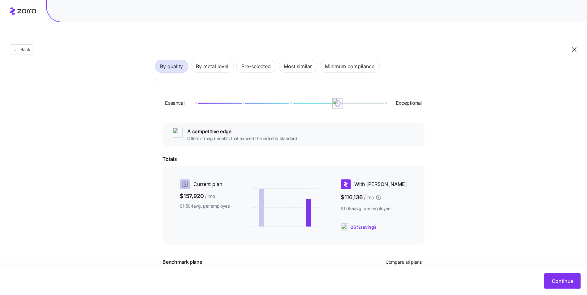
drag, startPoint x: 242, startPoint y: 91, endPoint x: 356, endPoint y: 89, distance: 113.7
click at [356, 102] on div at bounding box center [290, 104] width 190 height 4
click at [263, 60] on span "Pre-selected" at bounding box center [256, 66] width 29 height 12
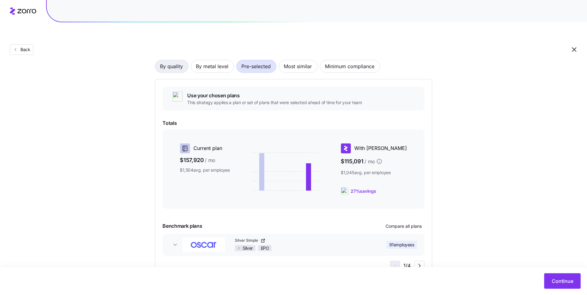
click at [163, 60] on span "By quality" at bounding box center [171, 66] width 23 height 12
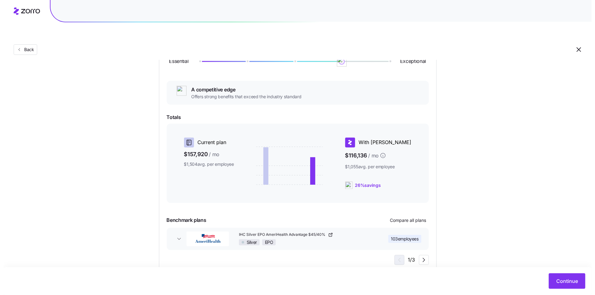
scroll to position [90, 0]
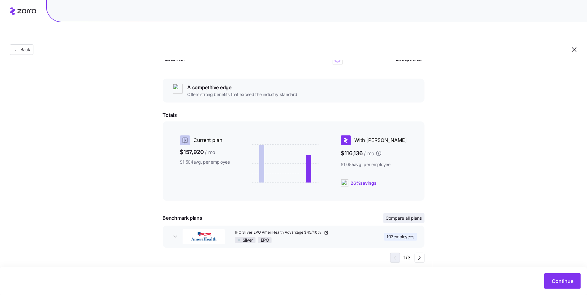
click at [409, 215] on span "Compare all plans" at bounding box center [404, 218] width 36 height 6
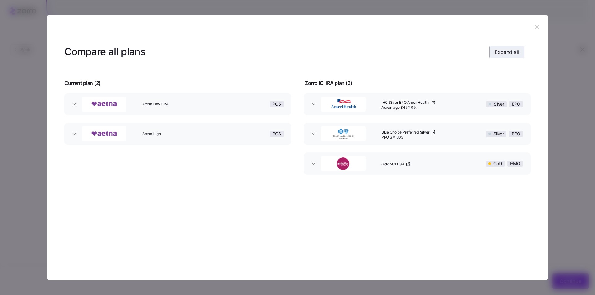
click at [502, 46] on button "Expand all" at bounding box center [506, 52] width 35 height 12
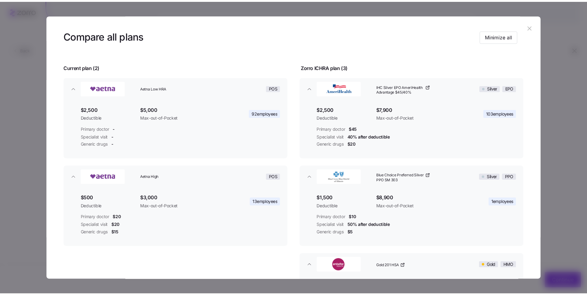
scroll to position [15, 0]
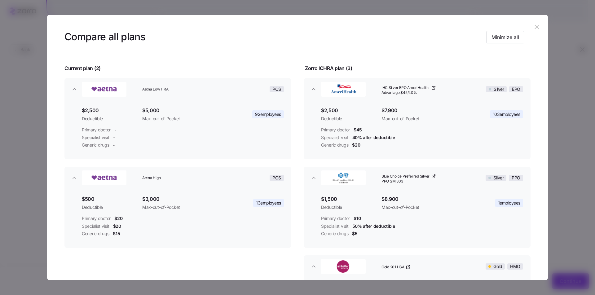
click at [533, 28] on icon "button" at bounding box center [536, 27] width 7 height 7
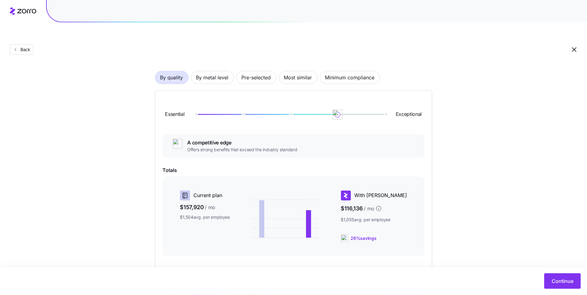
scroll to position [0, 0]
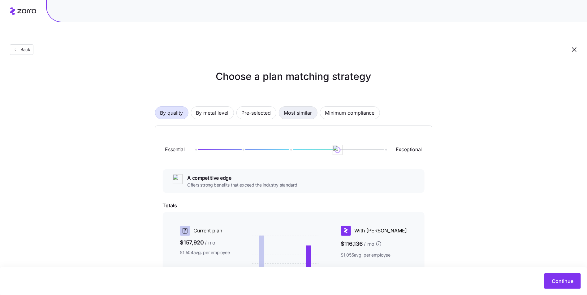
click at [306, 107] on span "Most similar" at bounding box center [298, 113] width 28 height 12
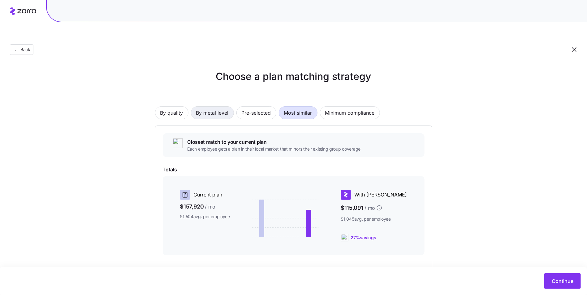
click at [200, 107] on span "By metal level" at bounding box center [212, 113] width 33 height 12
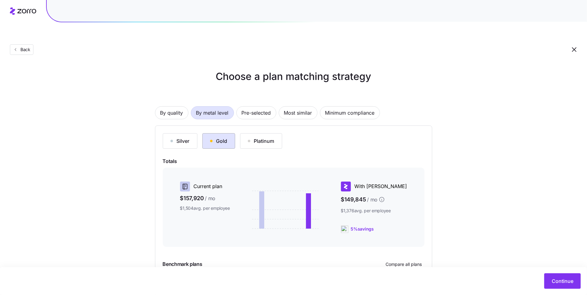
click at [220, 137] on div "Gold" at bounding box center [218, 140] width 17 height 7
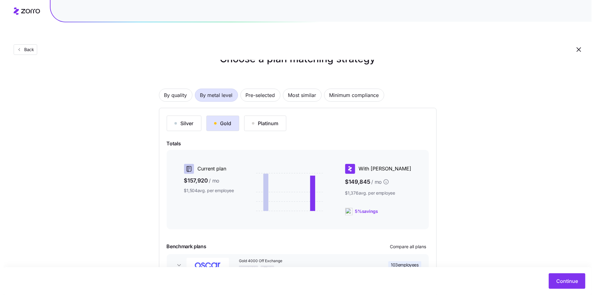
scroll to position [46, 0]
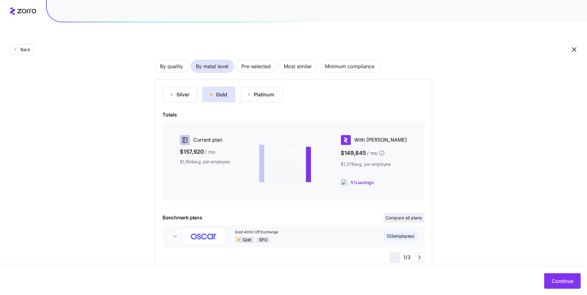
click at [408, 215] on span "Compare all plans" at bounding box center [404, 218] width 36 height 6
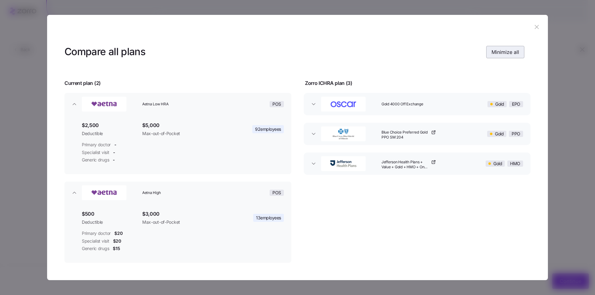
click at [491, 50] on span "Minimize all" at bounding box center [505, 51] width 28 height 7
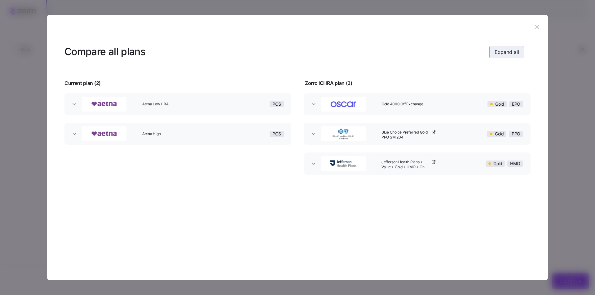
click at [490, 50] on button "Expand all" at bounding box center [506, 52] width 35 height 12
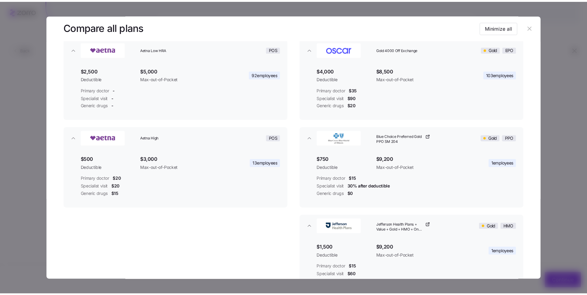
scroll to position [56, 0]
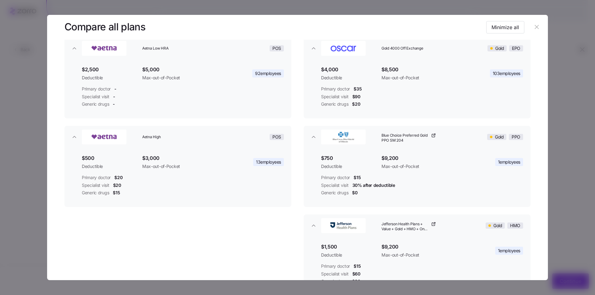
click at [531, 31] on button "button" at bounding box center [536, 27] width 10 height 10
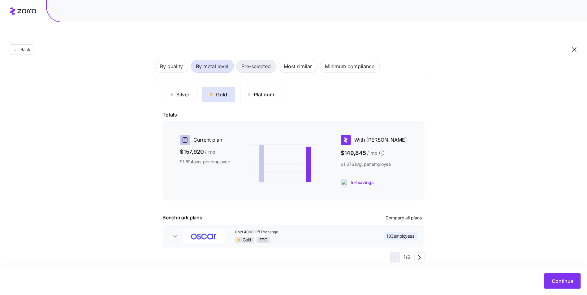
click at [247, 60] on span "Pre-selected" at bounding box center [256, 66] width 29 height 12
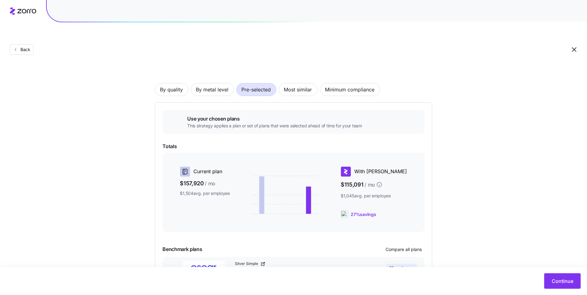
scroll to position [0, 0]
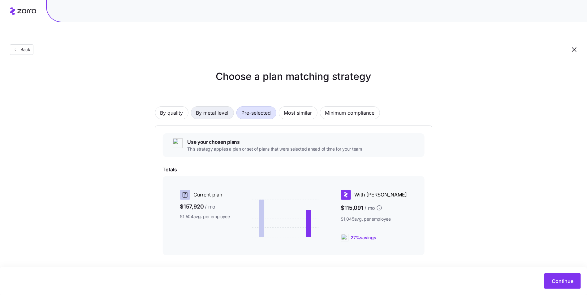
click at [209, 107] on span "By metal level" at bounding box center [212, 113] width 33 height 12
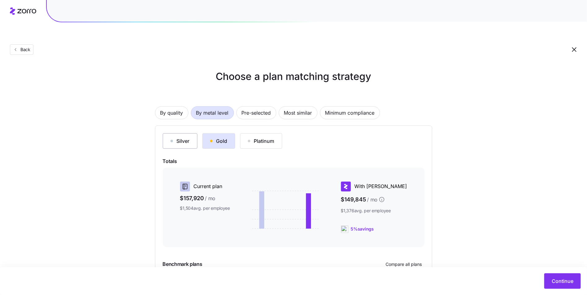
click at [179, 137] on div "Silver" at bounding box center [180, 140] width 19 height 7
click at [172, 107] on span "By quality" at bounding box center [171, 113] width 23 height 12
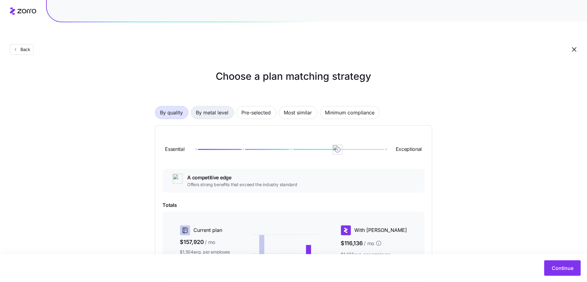
click at [211, 107] on span "By metal level" at bounding box center [212, 113] width 33 height 12
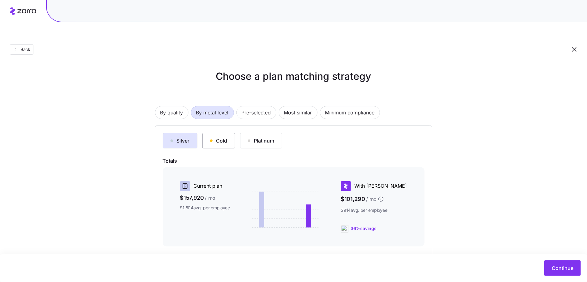
click at [211, 137] on div "Gold" at bounding box center [218, 140] width 17 height 7
click at [181, 137] on div "Silver" at bounding box center [180, 140] width 19 height 7
click at [255, 107] on span "Pre-selected" at bounding box center [256, 113] width 29 height 12
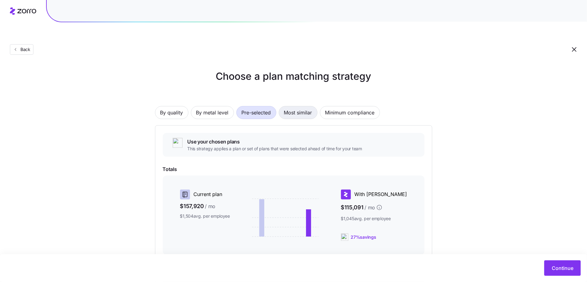
click at [293, 107] on span "Most similar" at bounding box center [298, 113] width 28 height 12
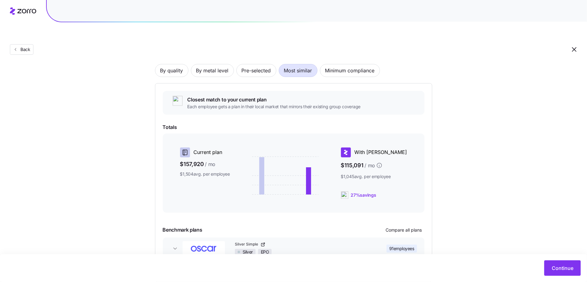
scroll to position [67, 0]
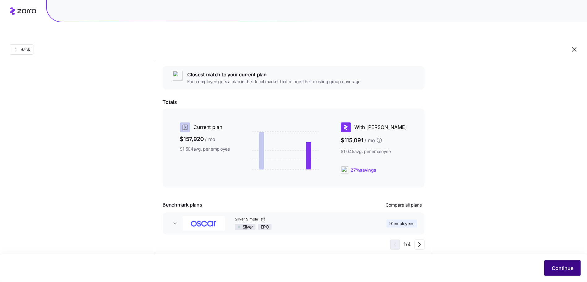
click at [556, 269] on span "Continue" at bounding box center [563, 268] width 22 height 7
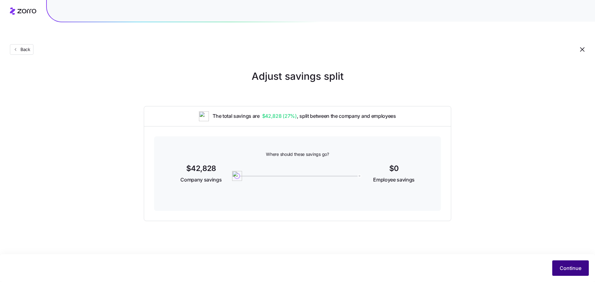
click at [574, 268] on span "Continue" at bounding box center [570, 268] width 22 height 7
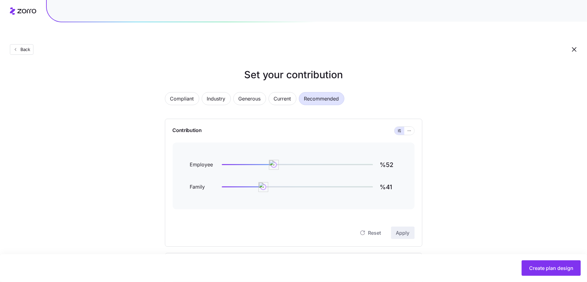
scroll to position [2, 0]
click at [282, 92] on span "Current" at bounding box center [282, 98] width 17 height 12
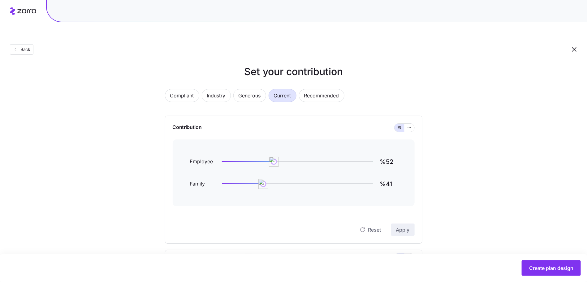
scroll to position [0, 0]
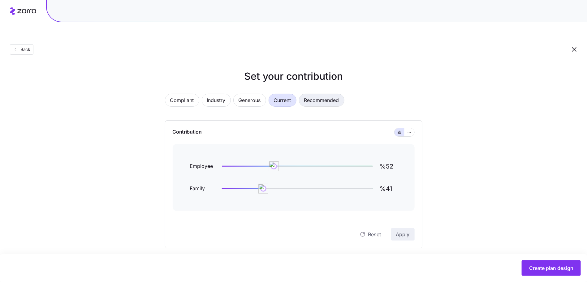
click at [318, 94] on span "Recommended" at bounding box center [321, 100] width 35 height 12
click at [279, 94] on span "Current" at bounding box center [282, 100] width 17 height 12
type input "%77"
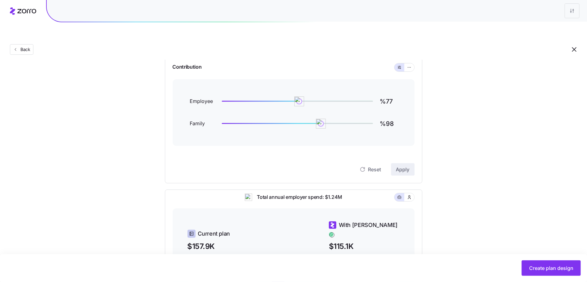
scroll to position [59, 0]
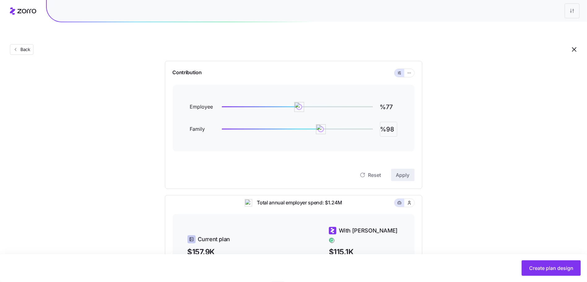
click at [394, 122] on input "%98" at bounding box center [388, 129] width 17 height 15
type input "%70"
click at [404, 172] on span "Apply" at bounding box center [403, 175] width 14 height 7
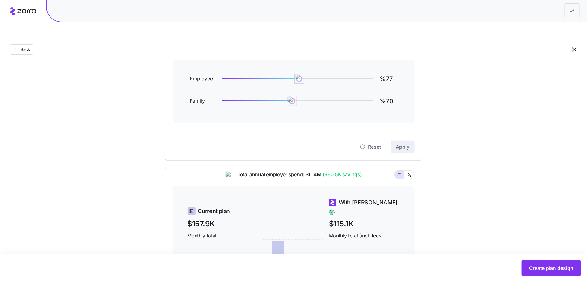
scroll to position [82, 0]
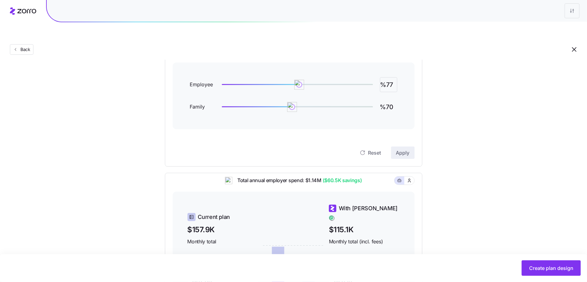
click at [390, 77] on input "%77" at bounding box center [388, 84] width 17 height 15
type input "%70"
type input "%50"
click at [395, 147] on button "Apply" at bounding box center [403, 153] width 24 height 12
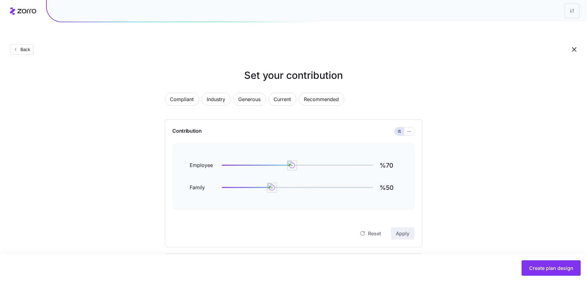
scroll to position [0, 0]
click at [23, 44] on button "Back" at bounding box center [22, 49] width 24 height 11
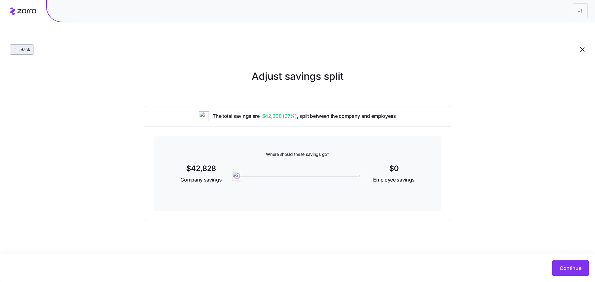
click at [23, 46] on span "Back" at bounding box center [24, 49] width 12 height 6
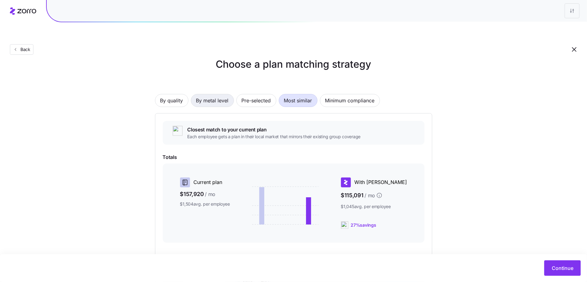
scroll to position [13, 0]
click at [210, 94] on span "By metal level" at bounding box center [212, 100] width 33 height 12
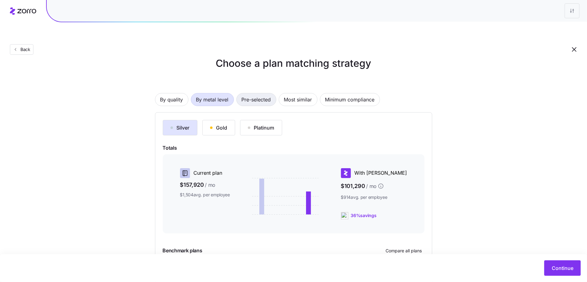
click at [249, 94] on span "Pre-selected" at bounding box center [256, 100] width 29 height 12
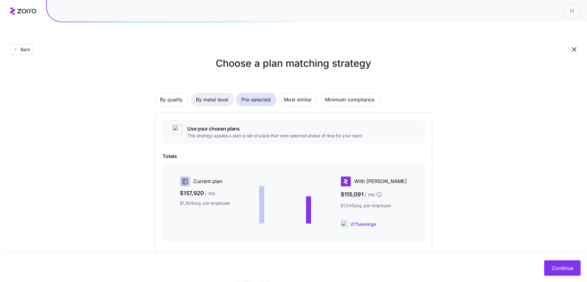
click at [211, 94] on span "By metal level" at bounding box center [212, 100] width 33 height 12
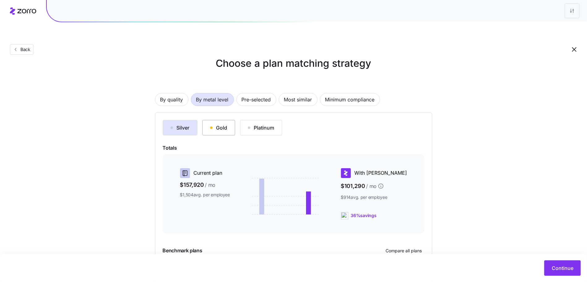
click at [216, 124] on div "Gold" at bounding box center [218, 127] width 17 height 7
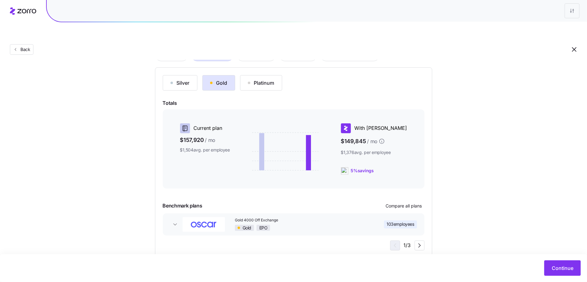
scroll to position [59, 0]
click at [554, 266] on span "Continue" at bounding box center [563, 268] width 22 height 7
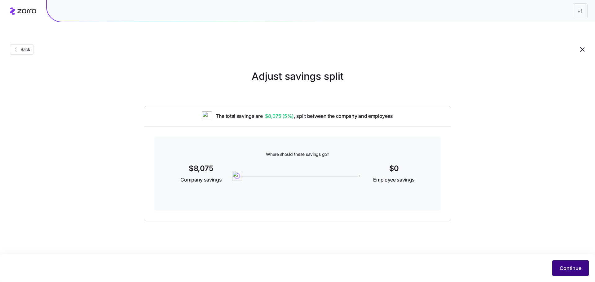
click at [576, 267] on span "Continue" at bounding box center [570, 268] width 22 height 7
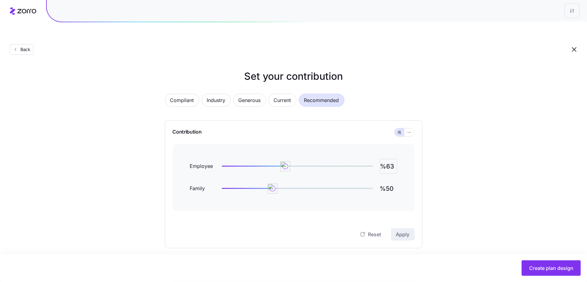
click at [387, 159] on input "%63" at bounding box center [388, 166] width 17 height 15
click at [388, 159] on input "%63" at bounding box center [388, 166] width 17 height 15
click at [387, 159] on input "%63" at bounding box center [388, 166] width 17 height 15
type input "%70"
click at [401, 229] on button "Apply" at bounding box center [403, 235] width 24 height 12
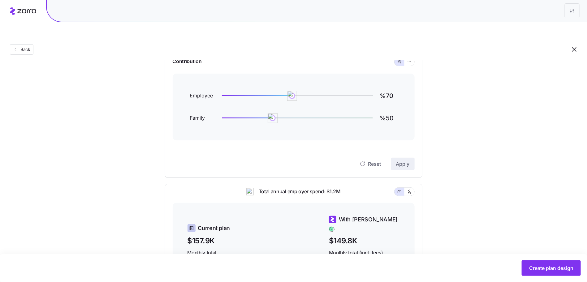
scroll to position [179, 0]
